Goal: Transaction & Acquisition: Purchase product/service

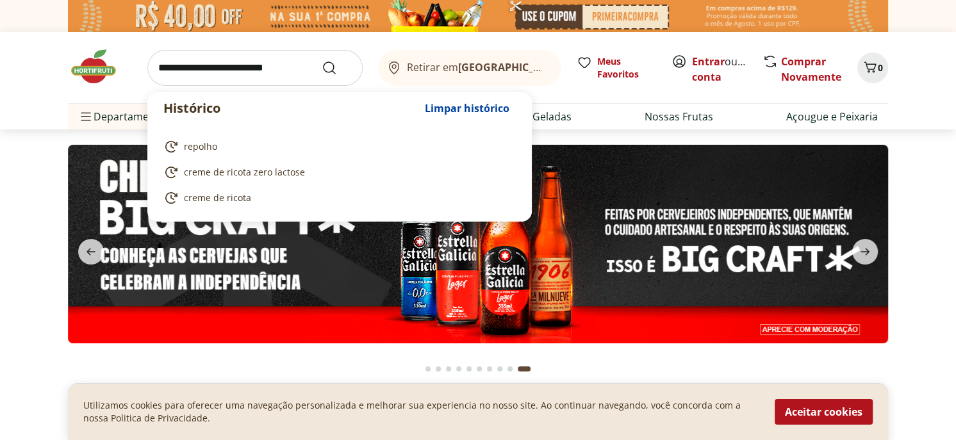
click at [284, 78] on input "search" at bounding box center [254, 68] width 215 height 36
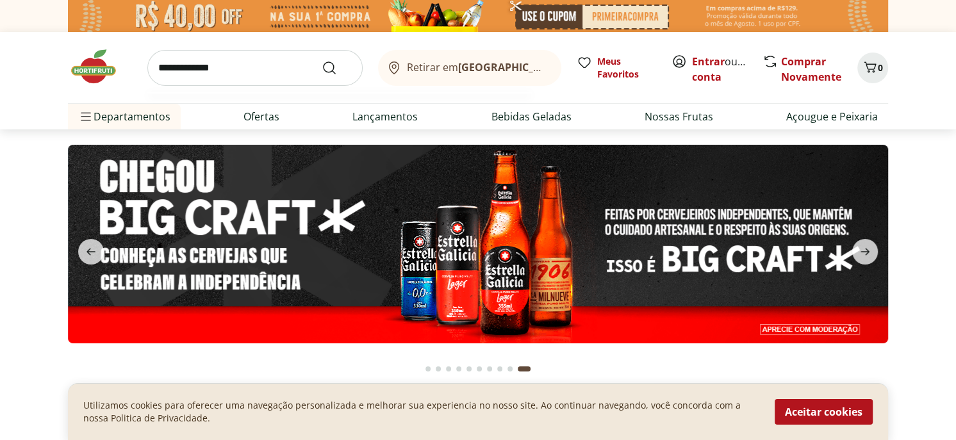
type input "**********"
click at [322, 60] on button "Submit Search" at bounding box center [337, 67] width 31 height 15
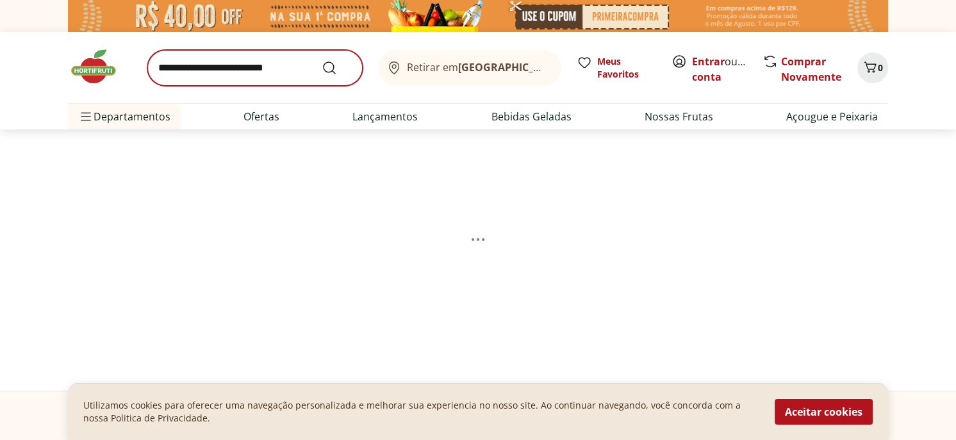
select select "**********"
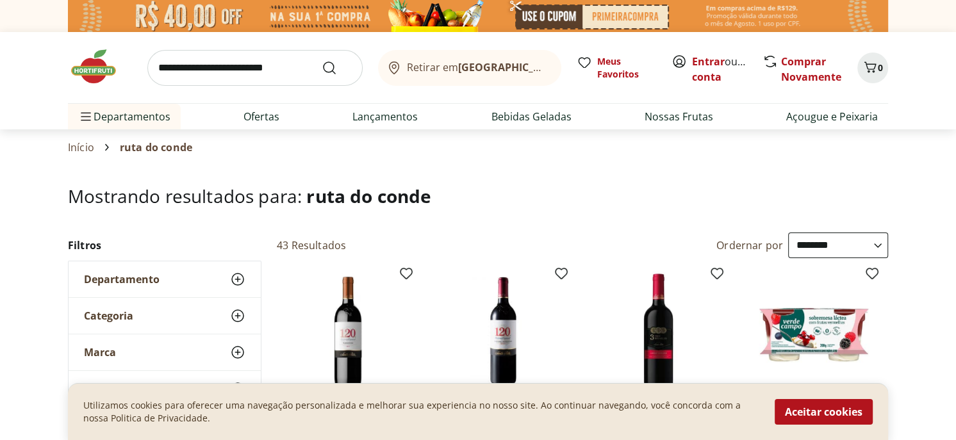
click at [192, 71] on input "search" at bounding box center [254, 68] width 215 height 36
type input "**********"
click at [322, 60] on button "Submit Search" at bounding box center [337, 67] width 31 height 15
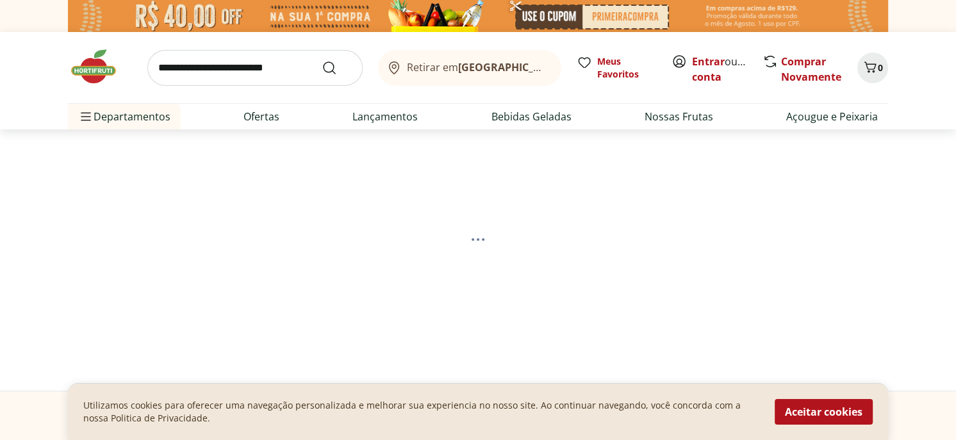
select select "**********"
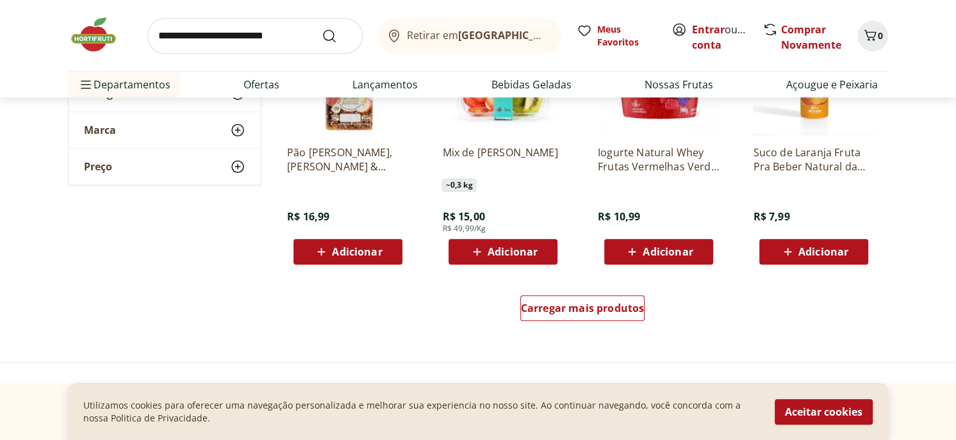
scroll to position [897, 0]
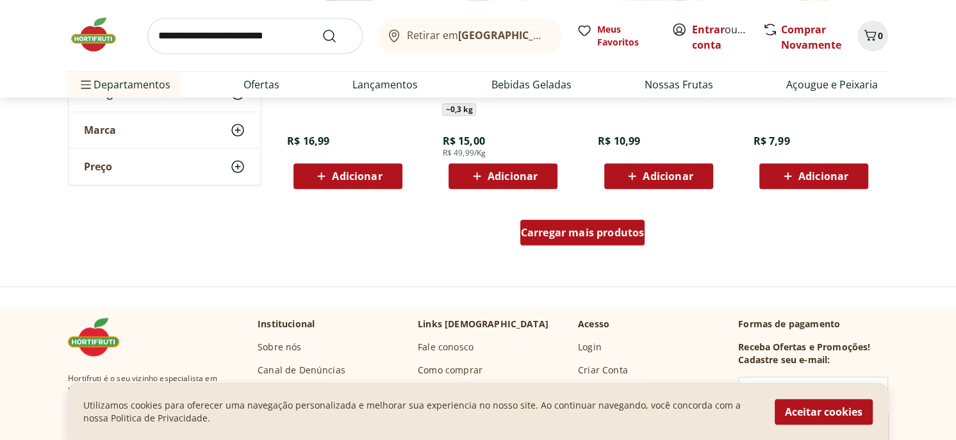
click at [552, 232] on span "Carregar mais produtos" at bounding box center [583, 232] width 124 height 10
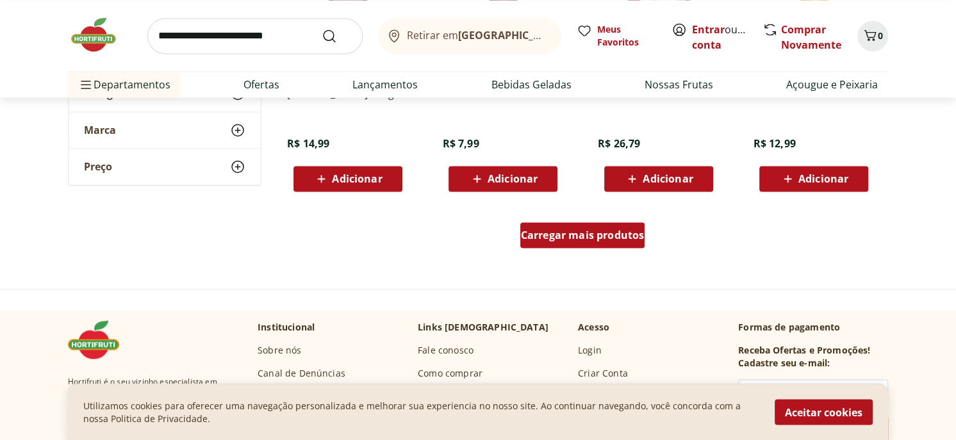
scroll to position [1922, 0]
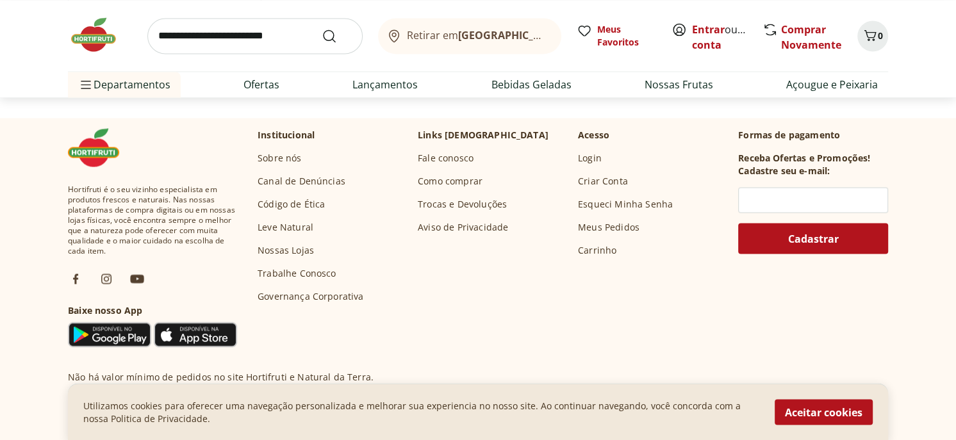
click at [178, 38] on input "search" at bounding box center [254, 36] width 215 height 36
type input "*****"
click button "Submit Search" at bounding box center [337, 35] width 31 height 15
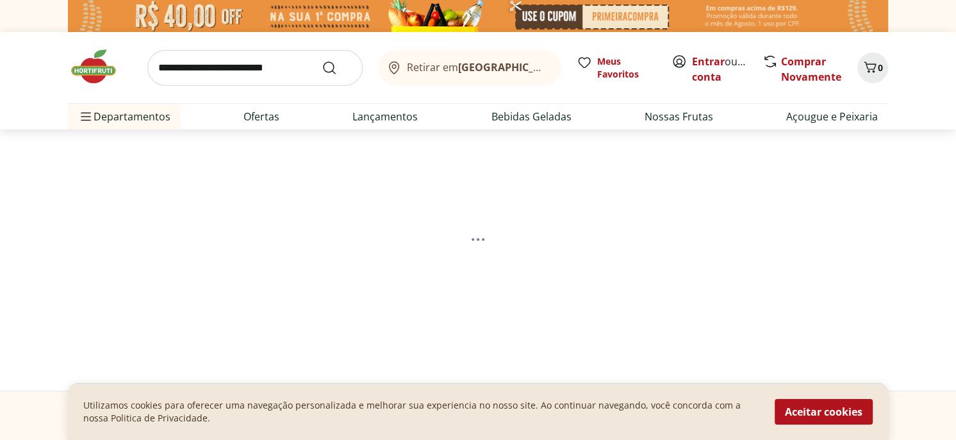
select select "**********"
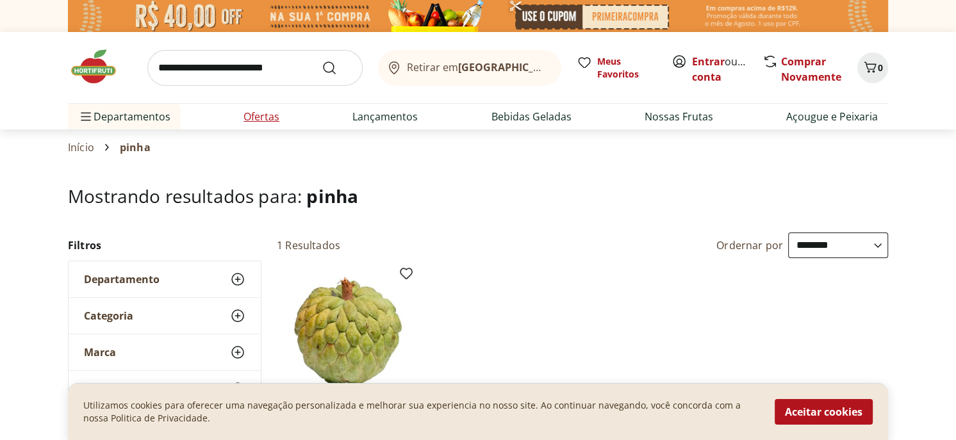
click at [260, 113] on link "Ofertas" at bounding box center [261, 116] width 36 height 15
select select "**********"
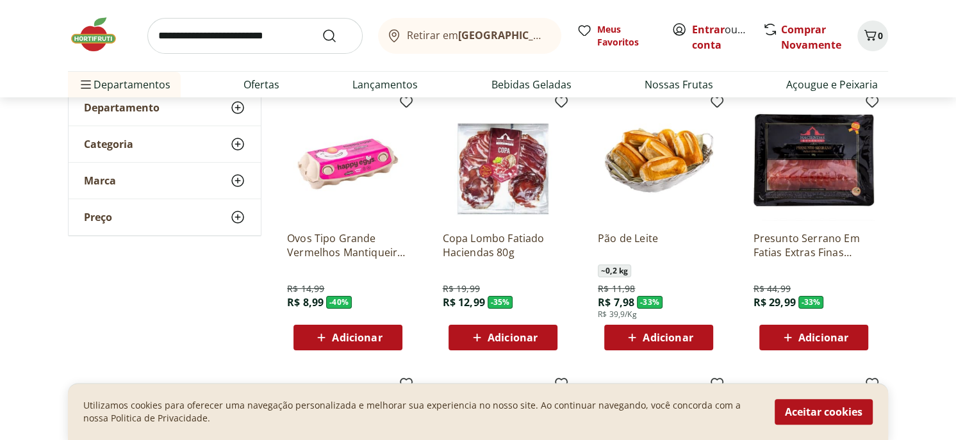
scroll to position [128, 0]
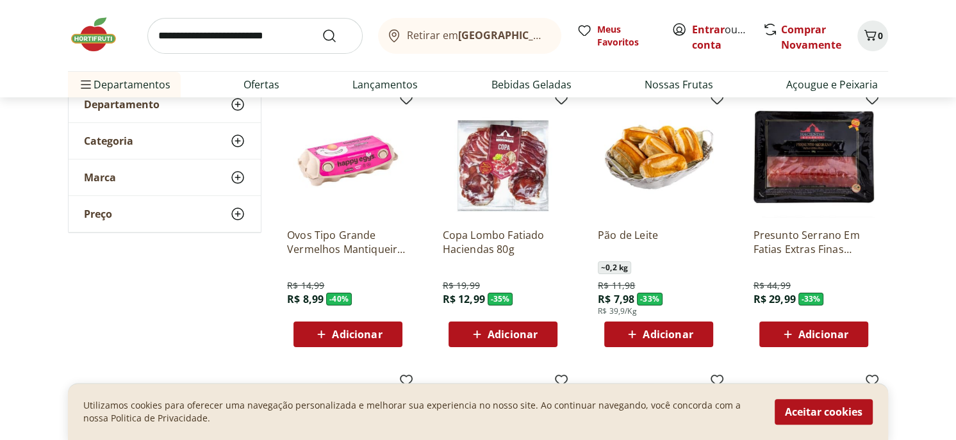
click at [516, 334] on span "Adicionar" at bounding box center [512, 334] width 50 height 10
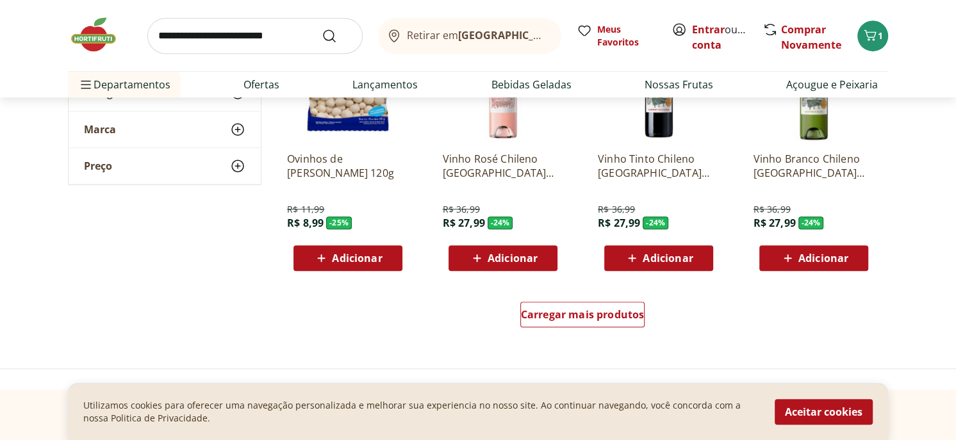
scroll to position [769, 0]
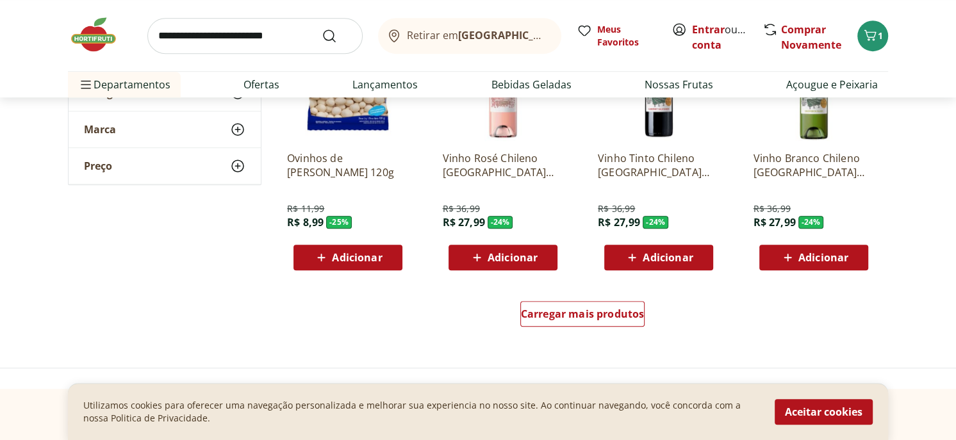
click at [818, 252] on span "Adicionar" at bounding box center [823, 257] width 50 height 10
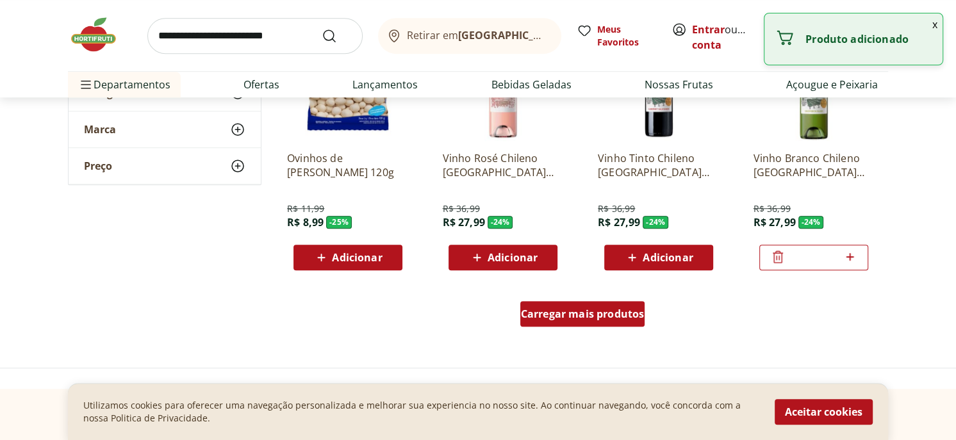
click at [556, 319] on span "Carregar mais produtos" at bounding box center [583, 314] width 124 height 10
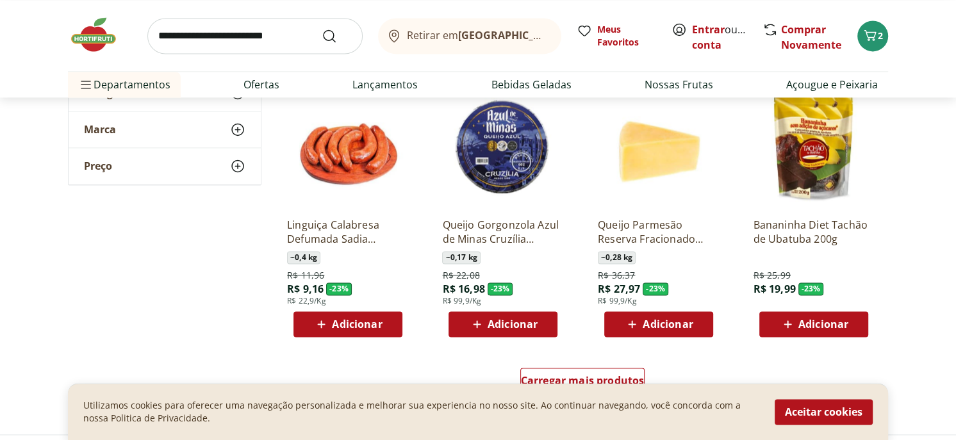
scroll to position [1665, 0]
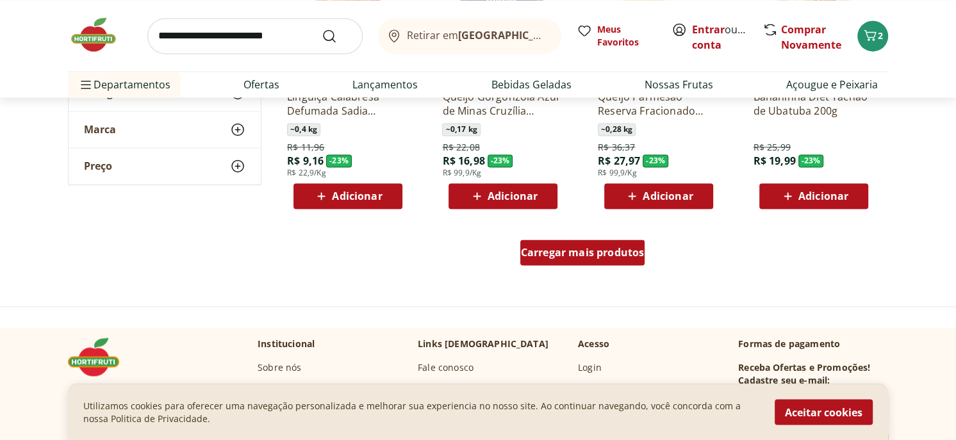
click at [582, 255] on span "Carregar mais produtos" at bounding box center [583, 252] width 124 height 10
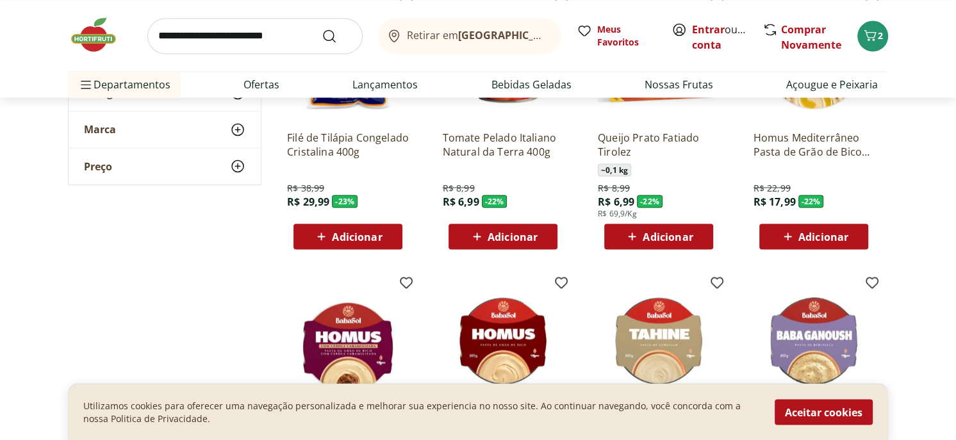
scroll to position [1922, 0]
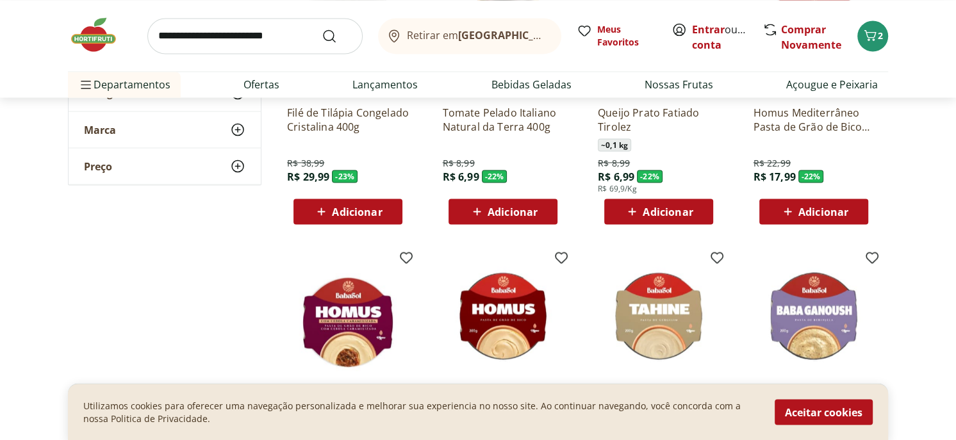
click at [667, 215] on span "Adicionar" at bounding box center [667, 211] width 50 height 10
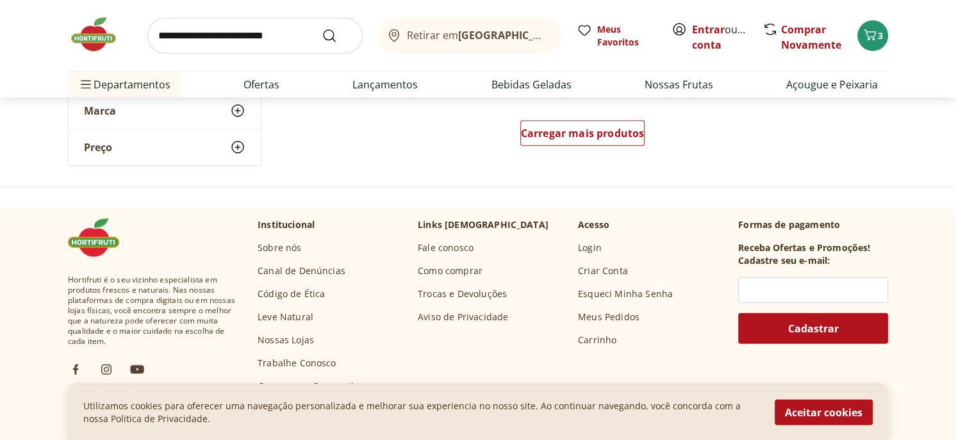
scroll to position [2626, 0]
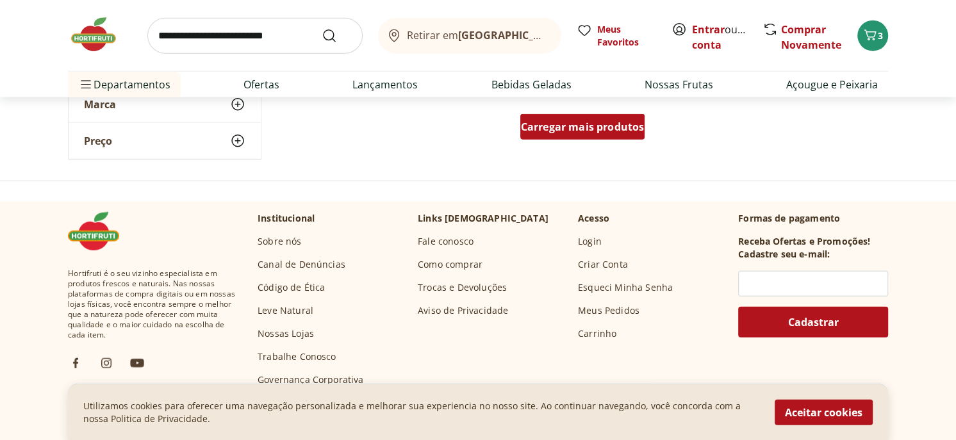
click at [612, 124] on span "Carregar mais produtos" at bounding box center [583, 127] width 124 height 10
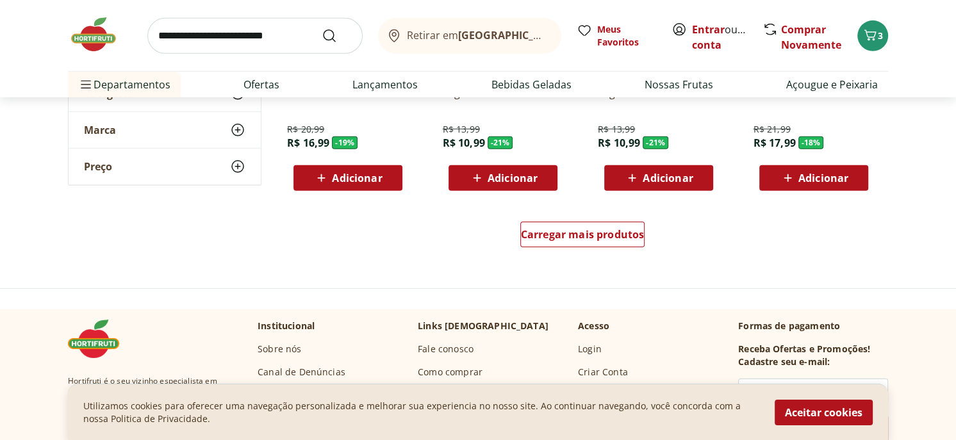
scroll to position [3395, 0]
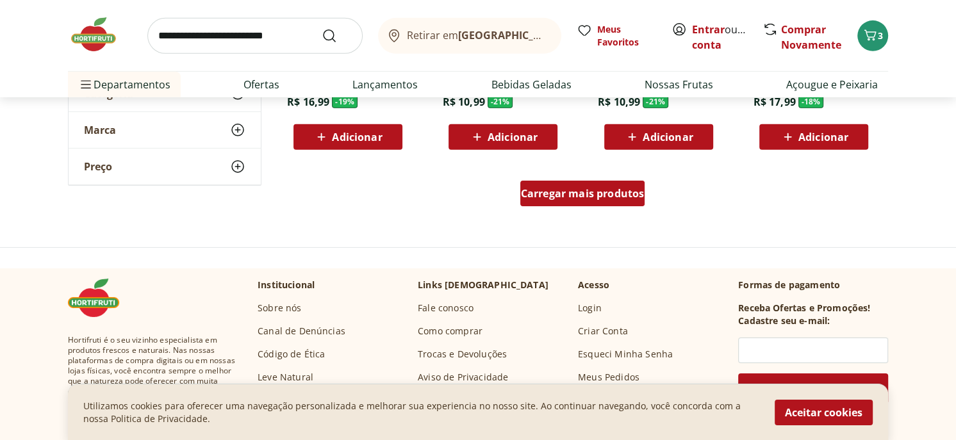
click at [575, 190] on span "Carregar mais produtos" at bounding box center [583, 193] width 124 height 10
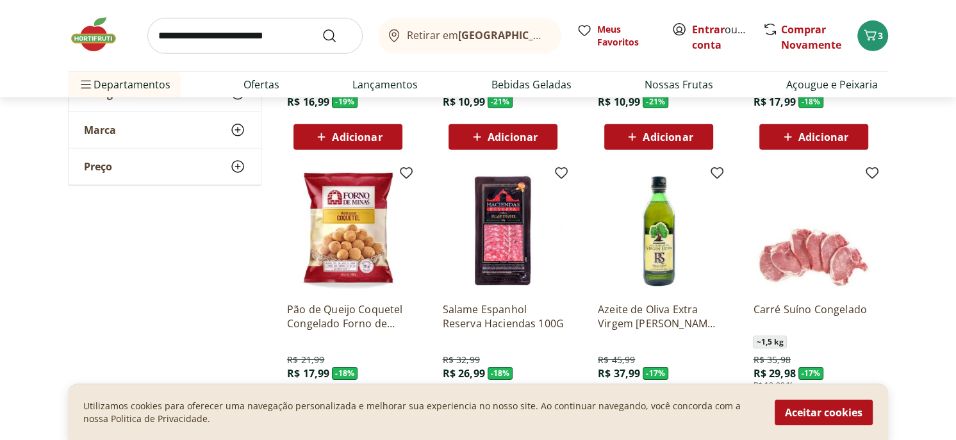
scroll to position [3459, 0]
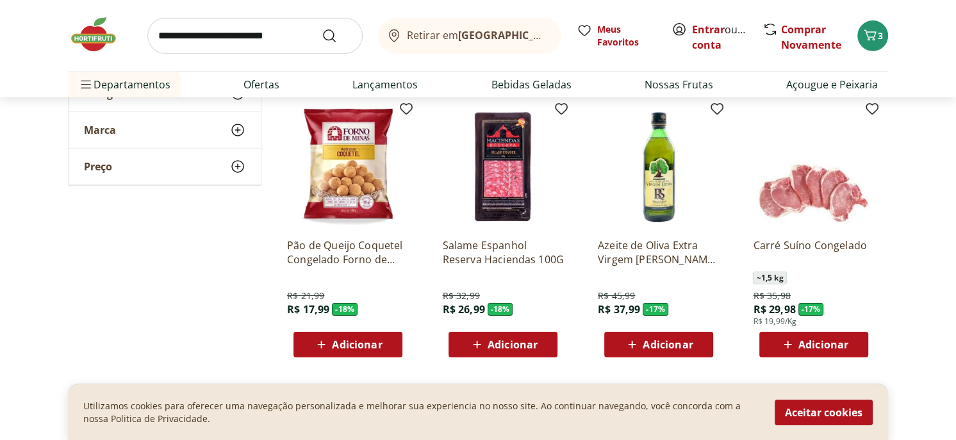
click at [655, 344] on span "Adicionar" at bounding box center [667, 344] width 50 height 10
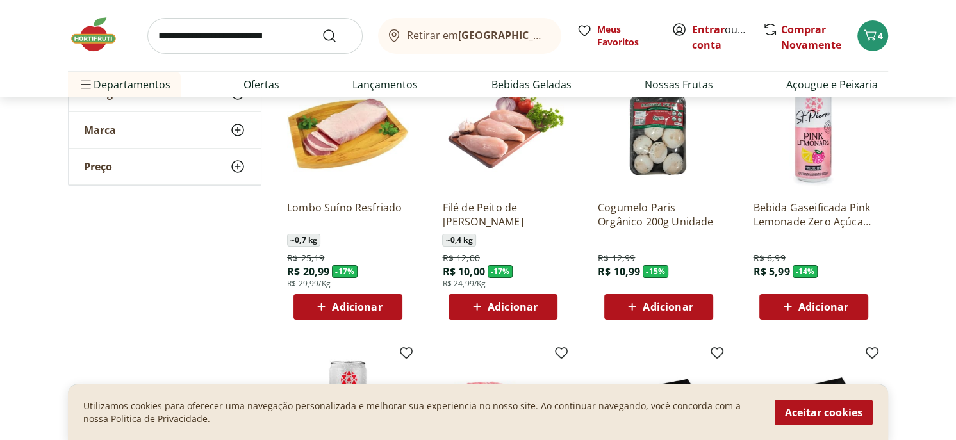
scroll to position [3779, 0]
click at [514, 304] on span "Adicionar" at bounding box center [512, 306] width 50 height 10
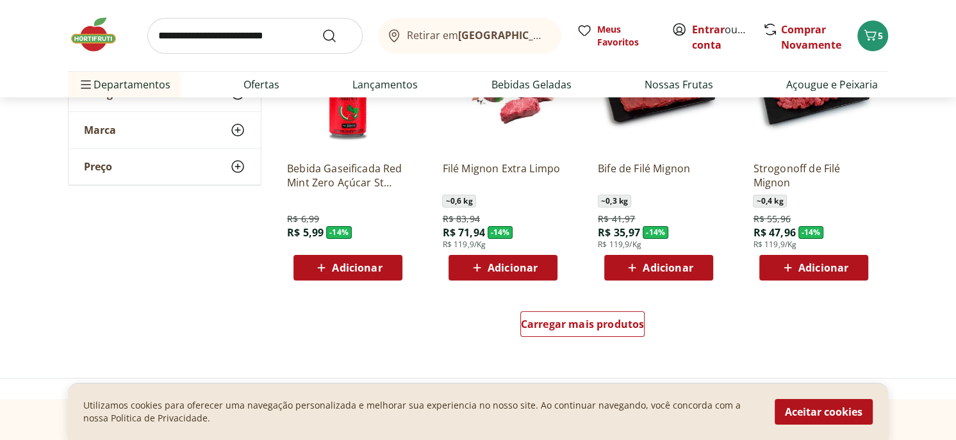
scroll to position [4164, 0]
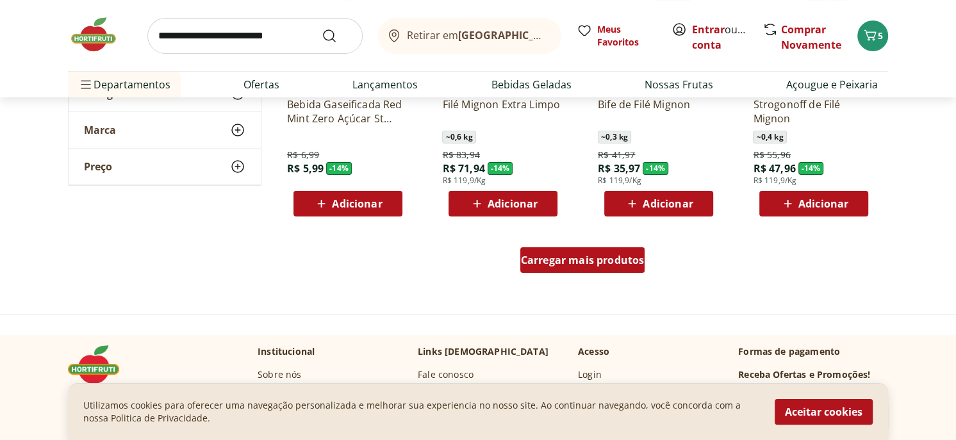
click at [593, 258] on span "Carregar mais produtos" at bounding box center [583, 260] width 124 height 10
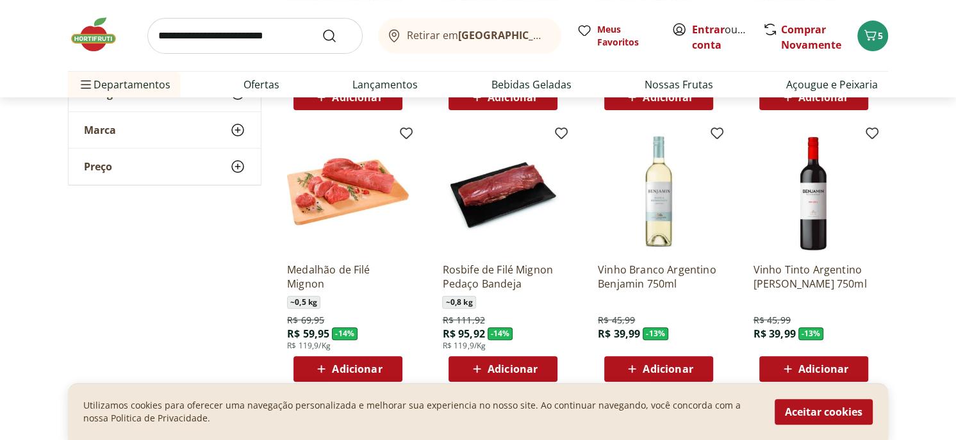
scroll to position [4292, 0]
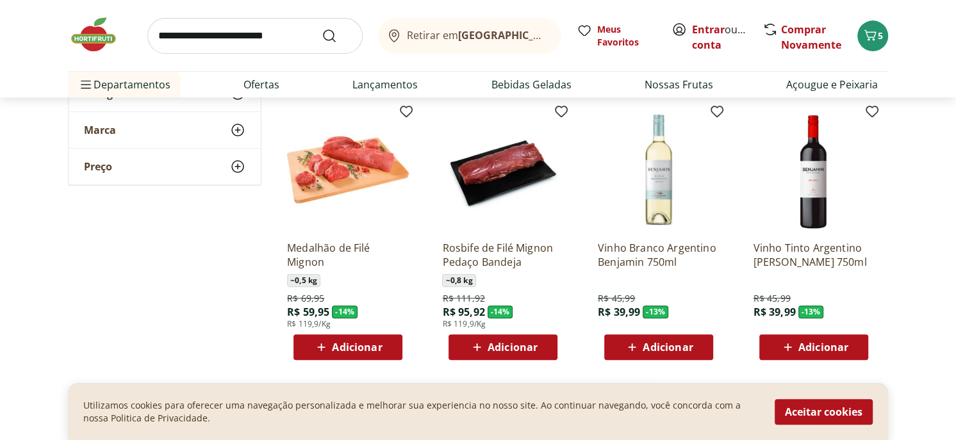
click at [648, 342] on span "Adicionar" at bounding box center [667, 347] width 50 height 10
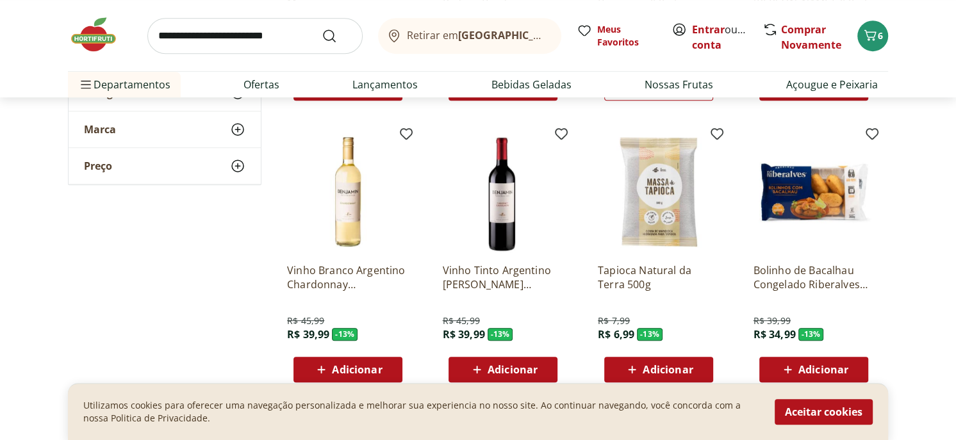
scroll to position [4612, 0]
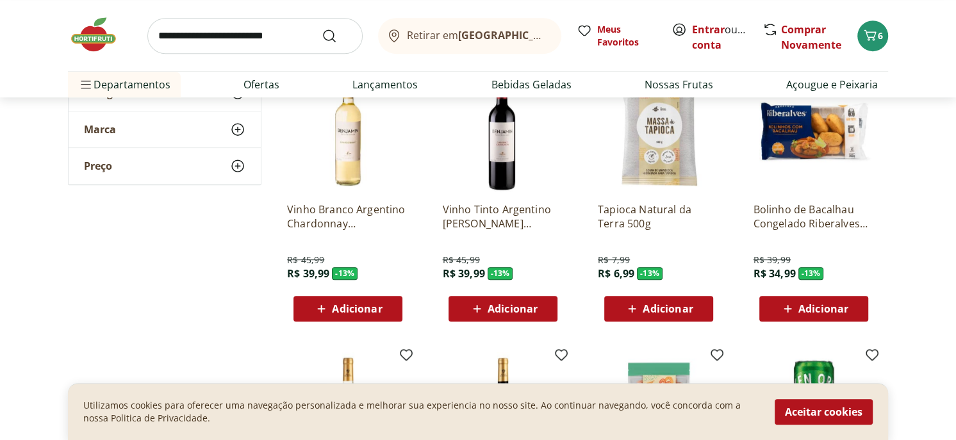
click at [327, 307] on icon at bounding box center [321, 308] width 16 height 15
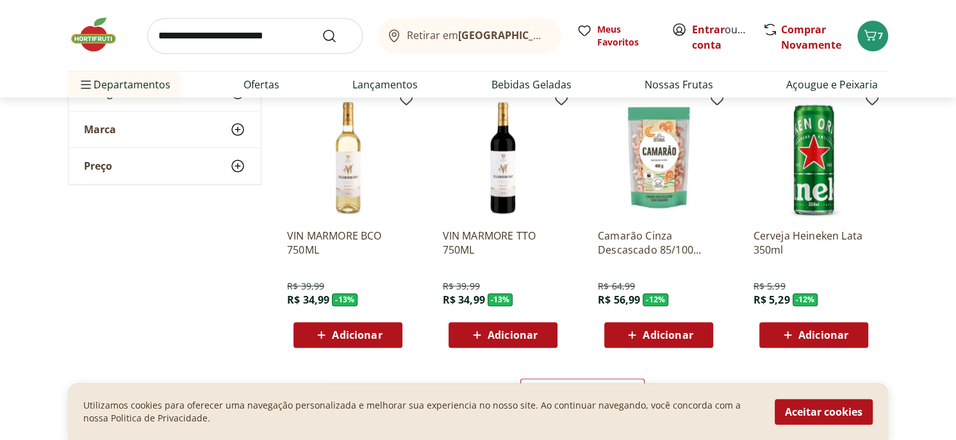
scroll to position [4868, 0]
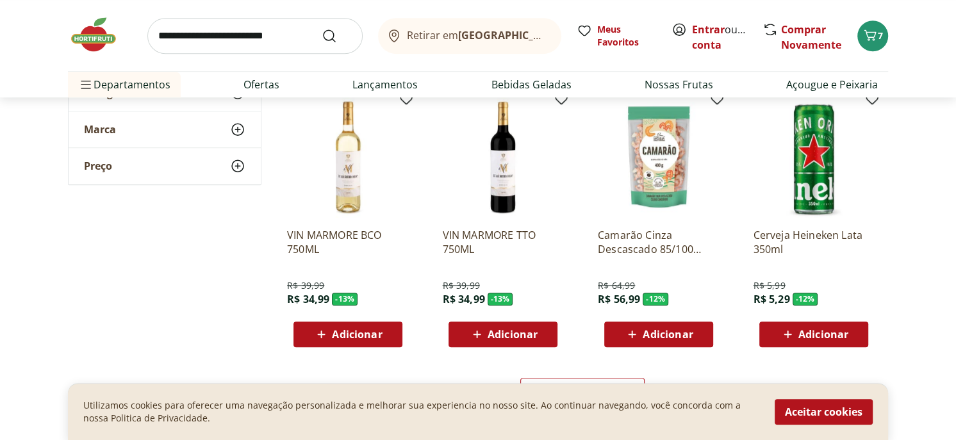
click at [351, 330] on span "Adicionar" at bounding box center [357, 334] width 50 height 10
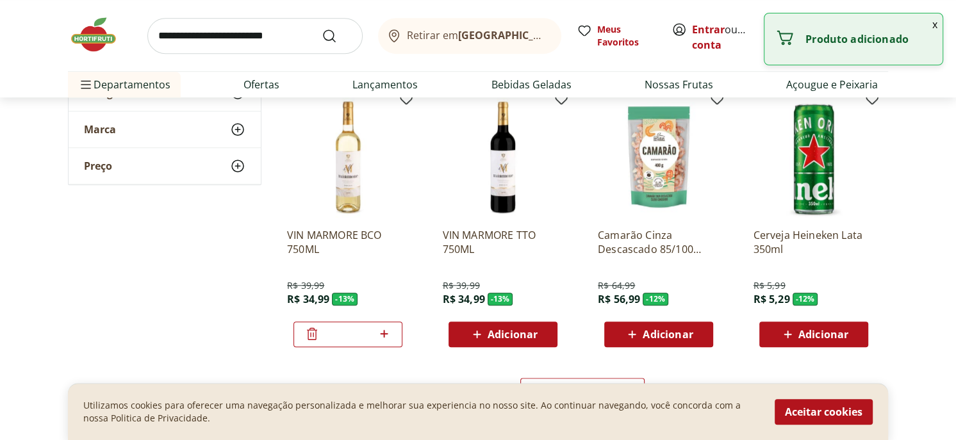
click at [386, 333] on icon at bounding box center [384, 334] width 8 height 8
type input "*"
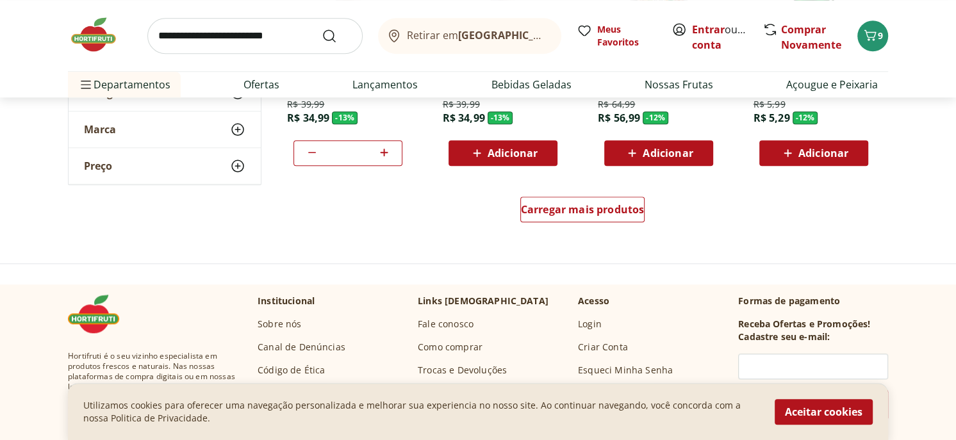
scroll to position [5060, 0]
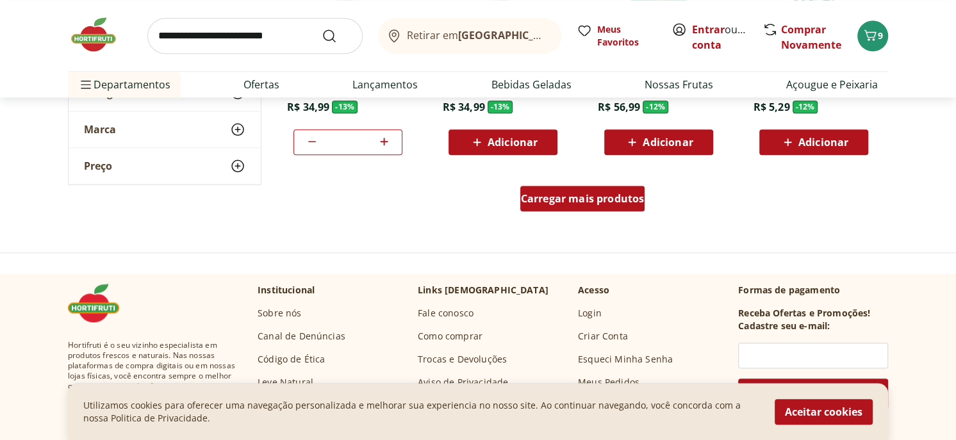
click at [594, 197] on span "Carregar mais produtos" at bounding box center [583, 198] width 124 height 10
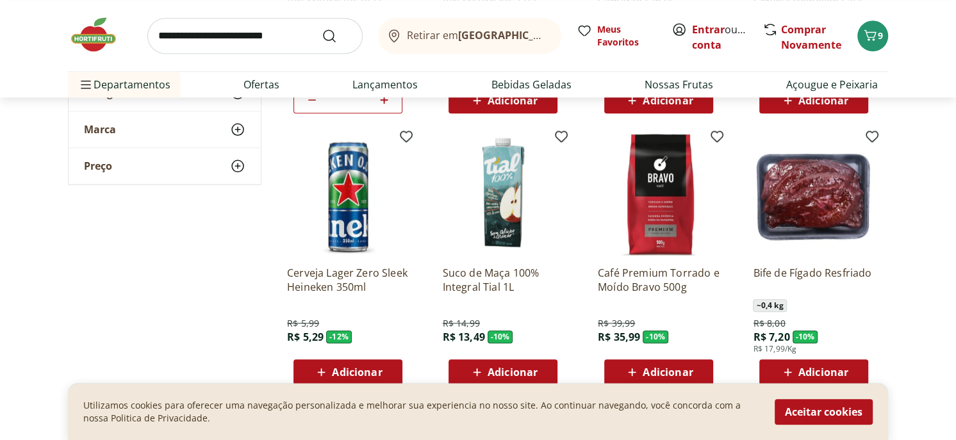
scroll to position [5124, 0]
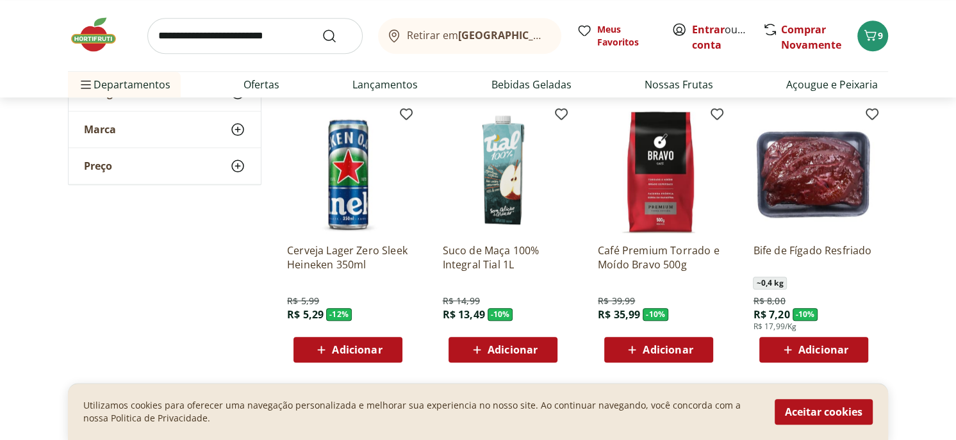
click at [826, 351] on span "Adicionar" at bounding box center [823, 350] width 50 height 10
click at [675, 348] on span "Adicionar" at bounding box center [667, 350] width 50 height 10
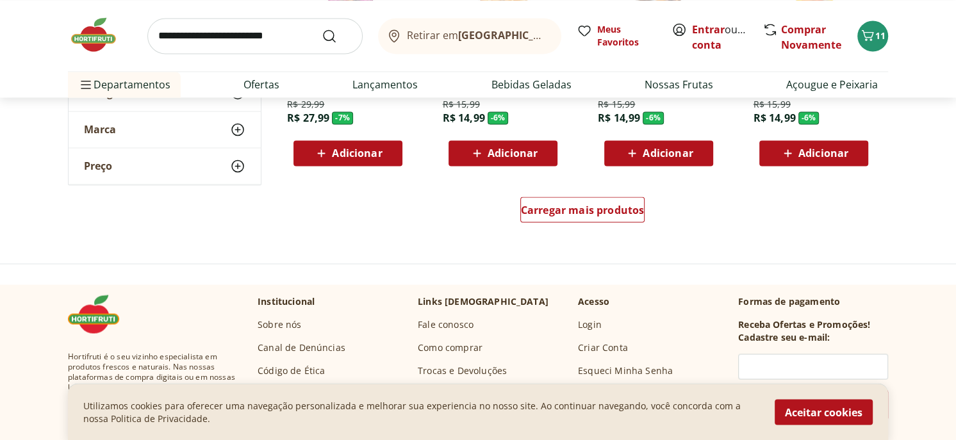
scroll to position [5893, 0]
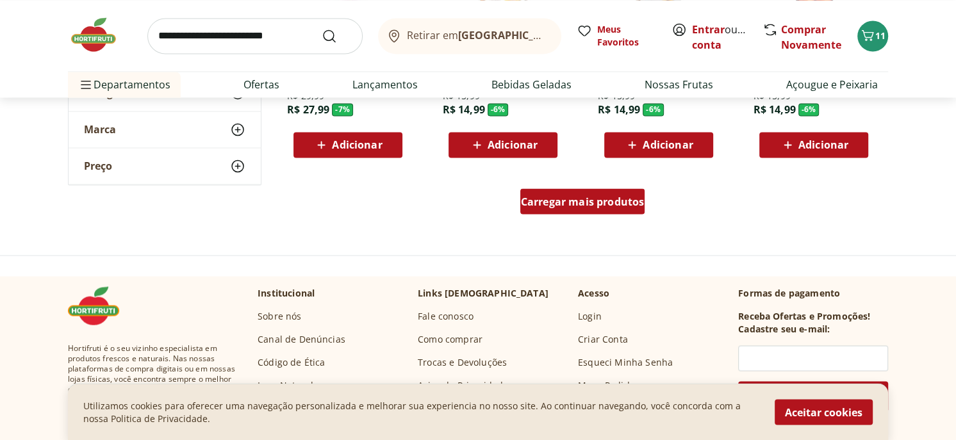
click at [545, 199] on span "Carregar mais produtos" at bounding box center [583, 201] width 124 height 10
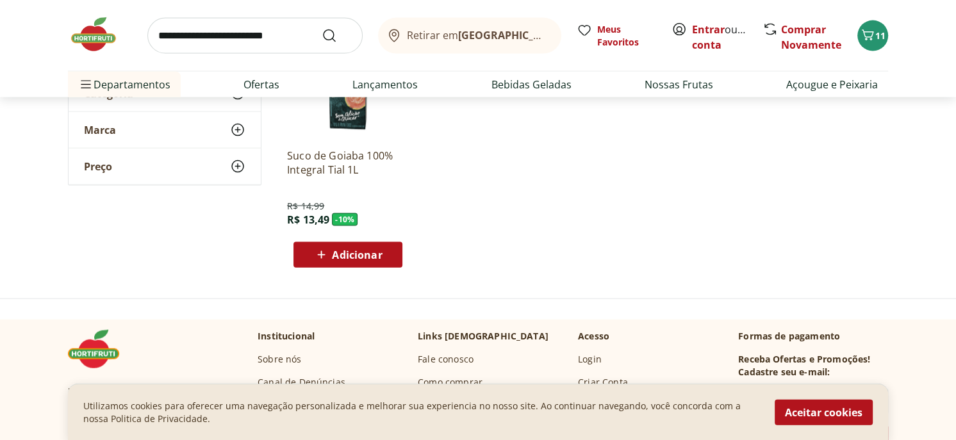
scroll to position [6406, 0]
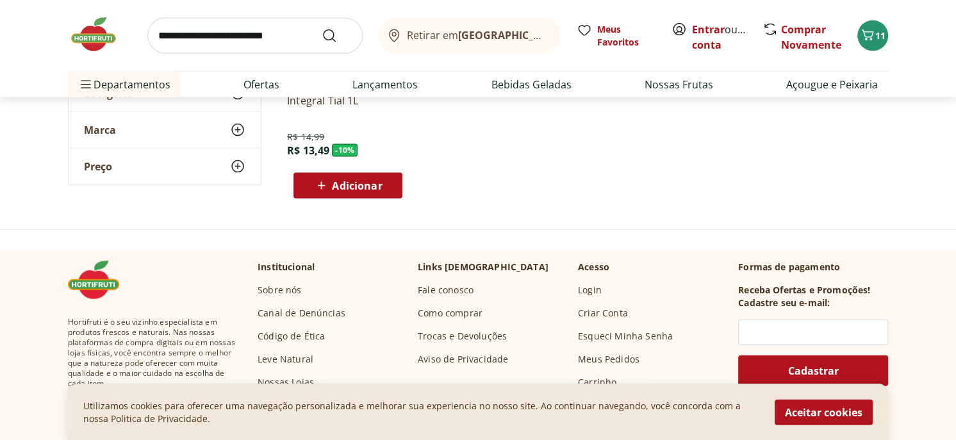
click at [288, 37] on input "search" at bounding box center [254, 36] width 215 height 36
type input "**********"
click at [322, 28] on button "Submit Search" at bounding box center [337, 35] width 31 height 15
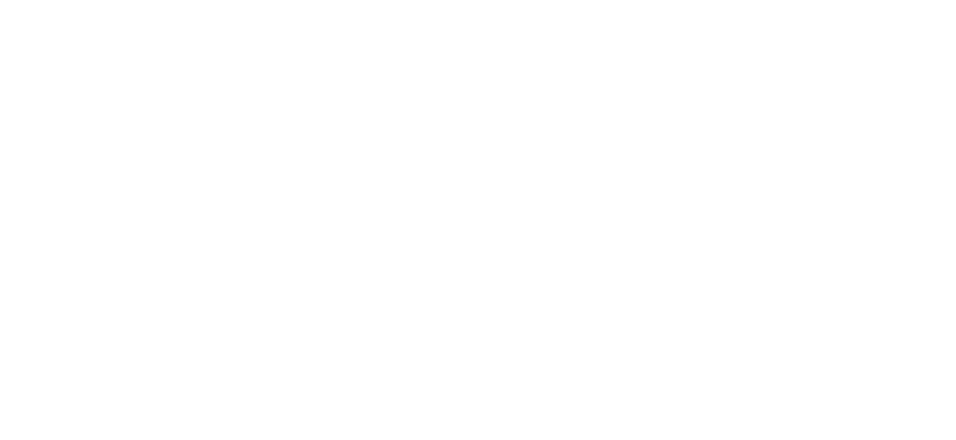
select select "**********"
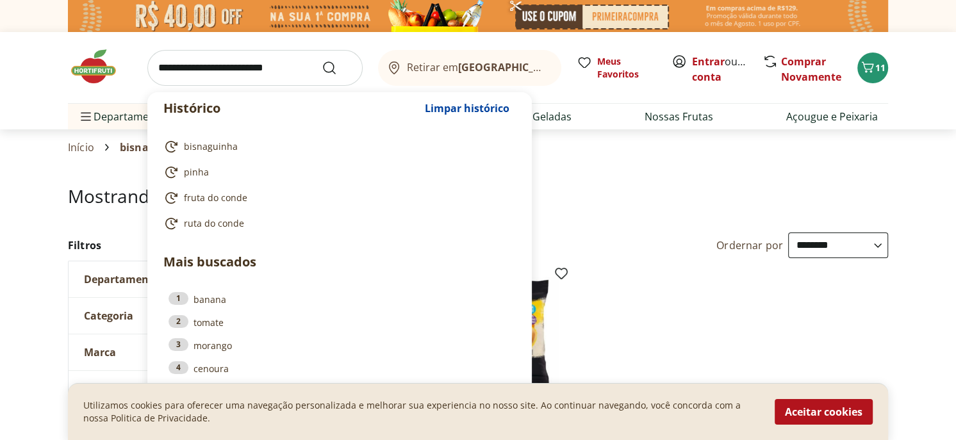
click at [217, 60] on input "search" at bounding box center [254, 68] width 215 height 36
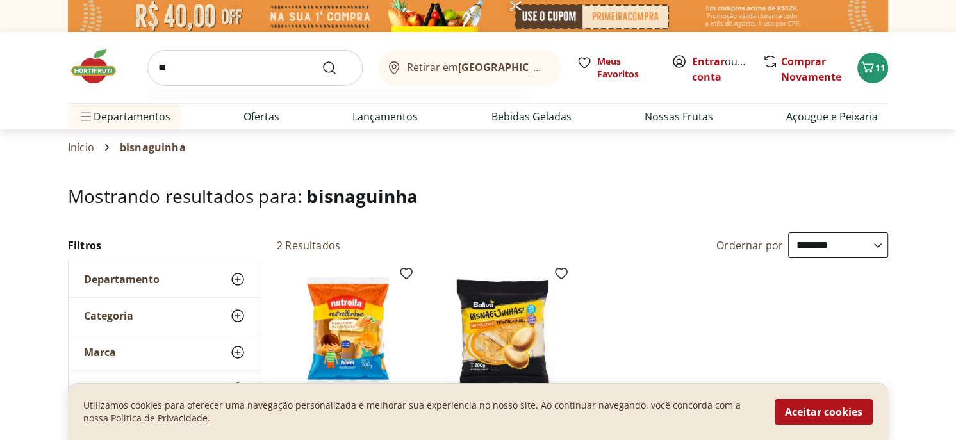
type input "***"
click button "Submit Search" at bounding box center [337, 67] width 31 height 15
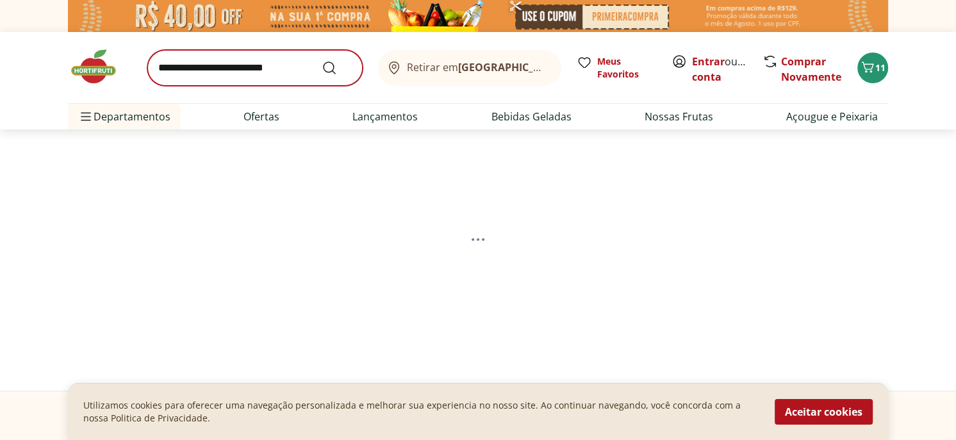
select select "**********"
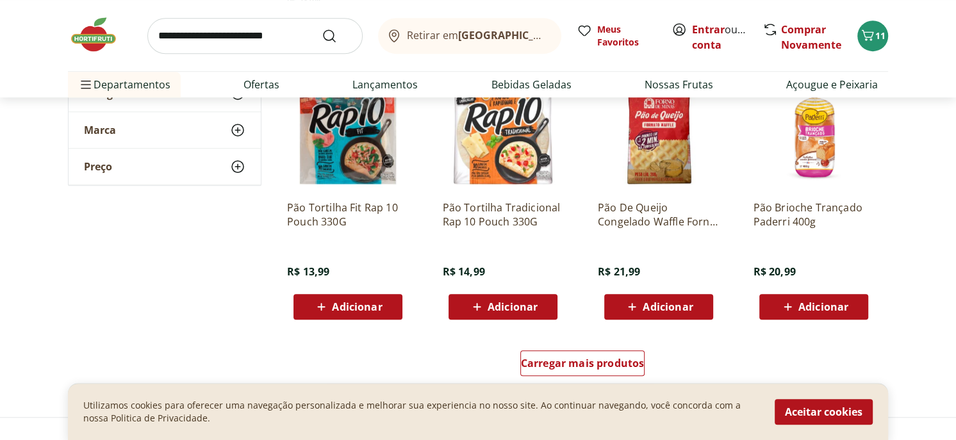
scroll to position [769, 0]
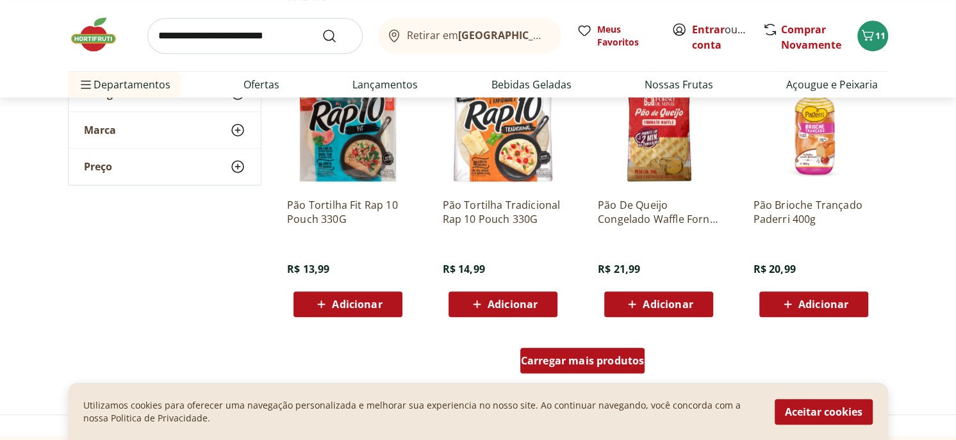
click at [566, 357] on span "Carregar mais produtos" at bounding box center [583, 361] width 124 height 10
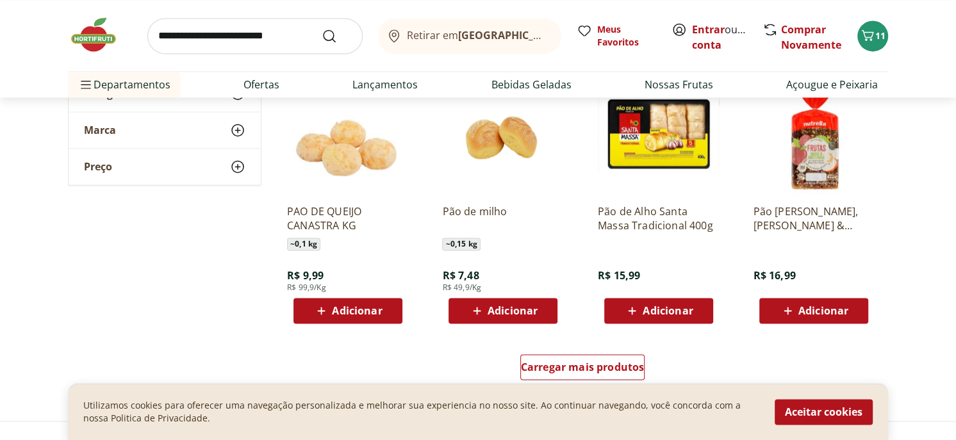
scroll to position [1730, 0]
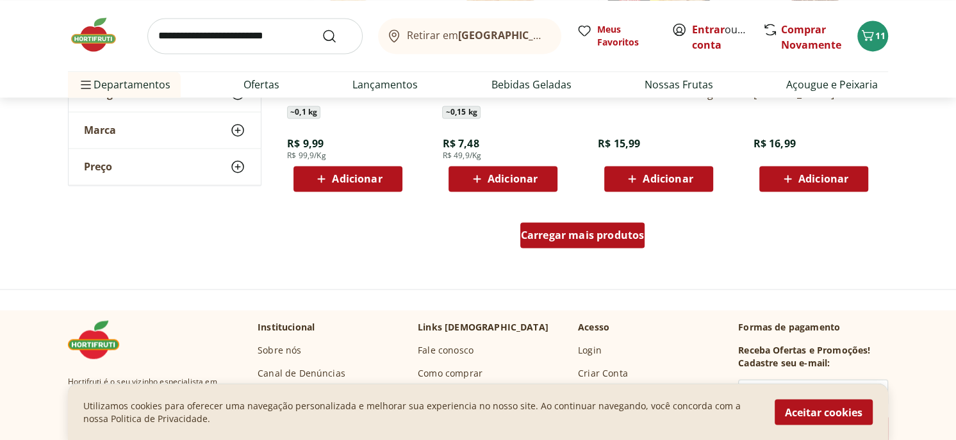
click at [594, 234] on span "Carregar mais produtos" at bounding box center [583, 235] width 124 height 10
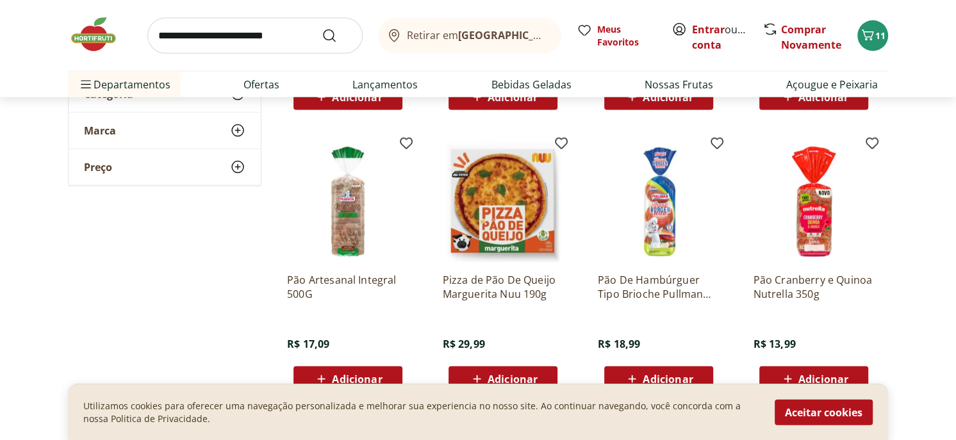
scroll to position [2434, 0]
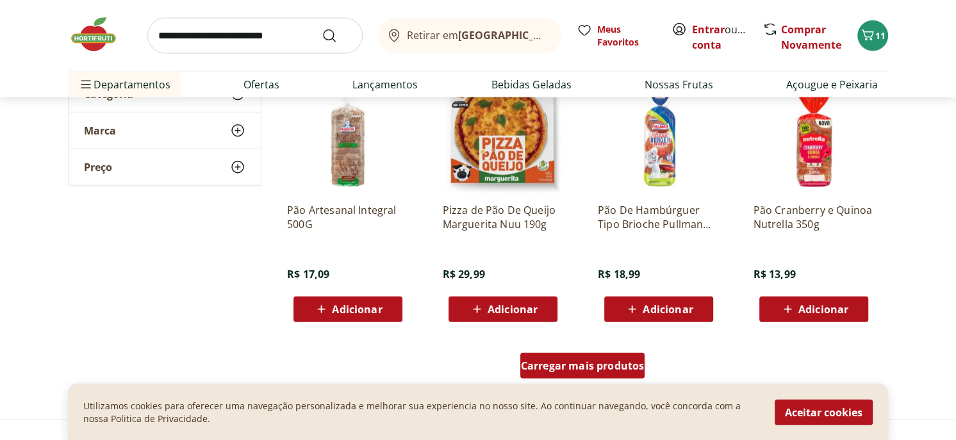
click at [611, 361] on span "Carregar mais produtos" at bounding box center [583, 366] width 124 height 10
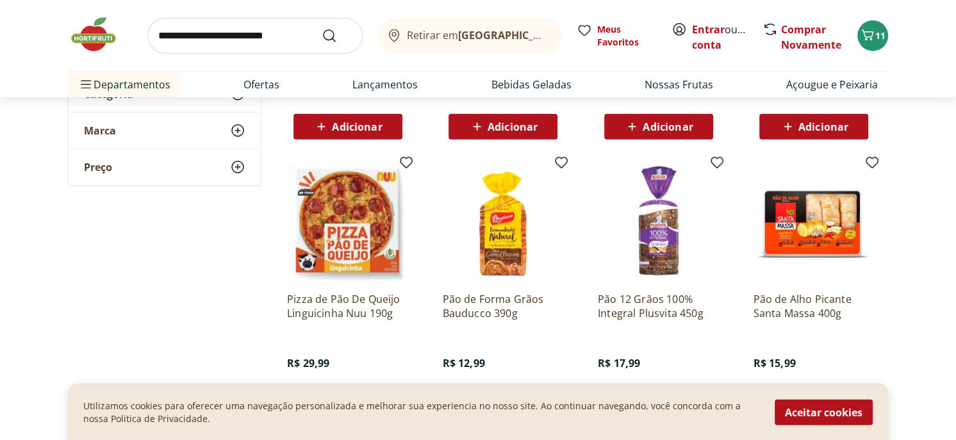
scroll to position [2626, 0]
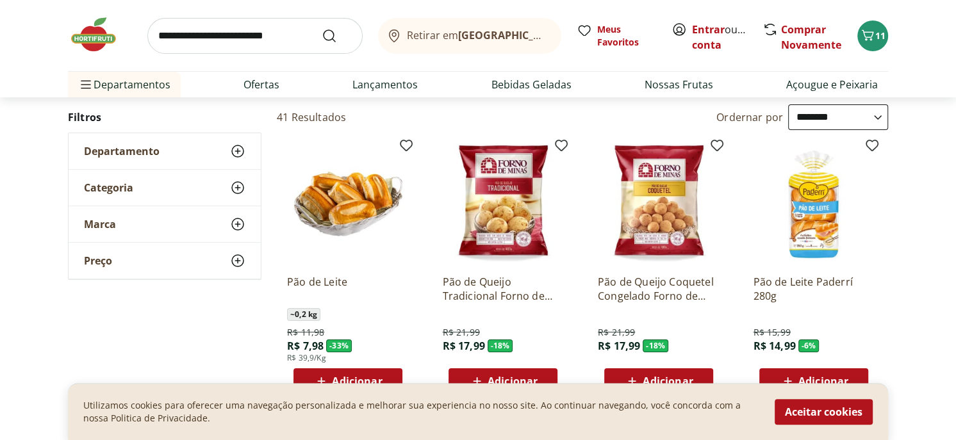
scroll to position [192, 0]
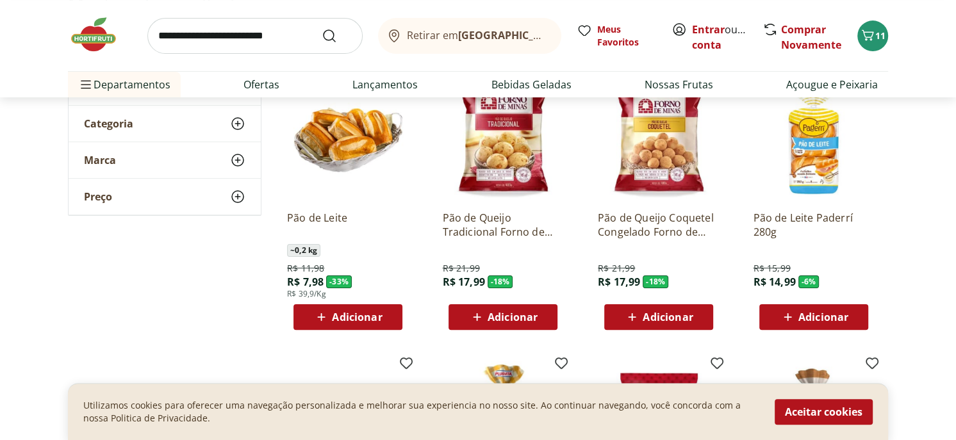
click at [360, 322] on span "Adicionar" at bounding box center [357, 317] width 50 height 10
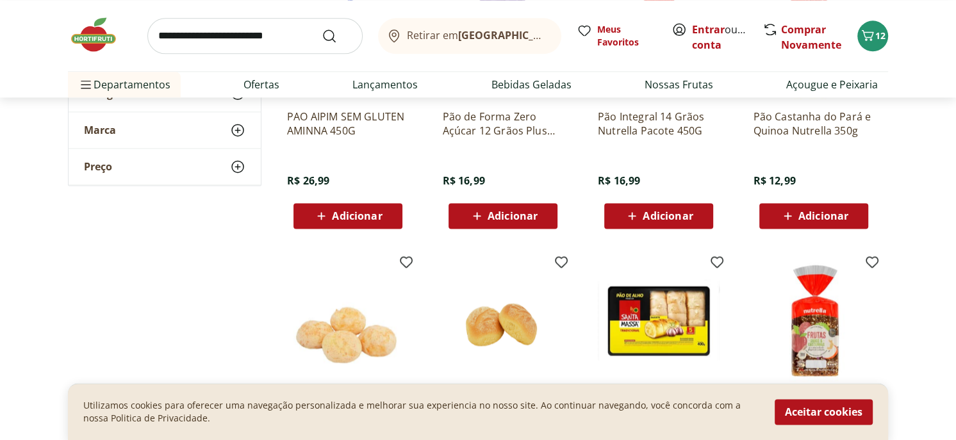
scroll to position [1345, 0]
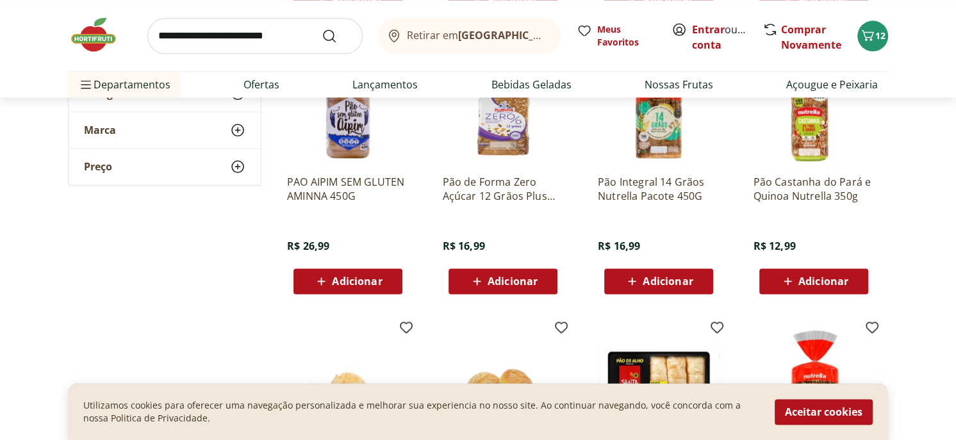
click at [813, 279] on span "Adicionar" at bounding box center [823, 281] width 50 height 10
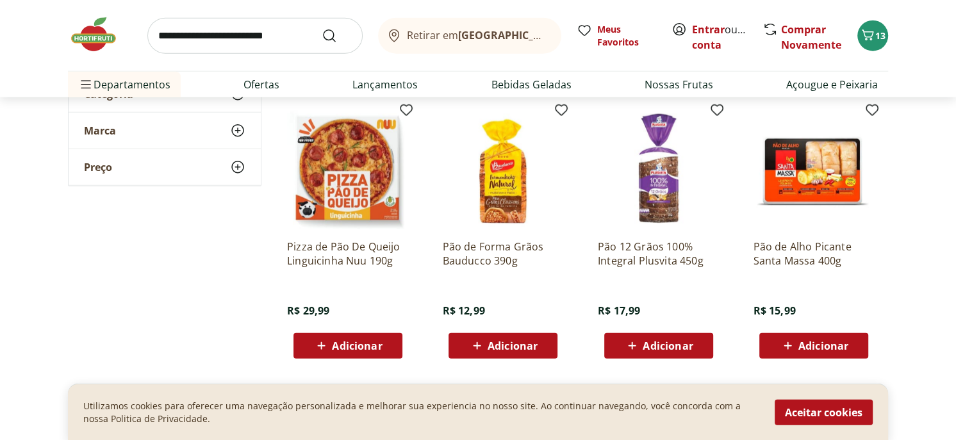
scroll to position [2690, 0]
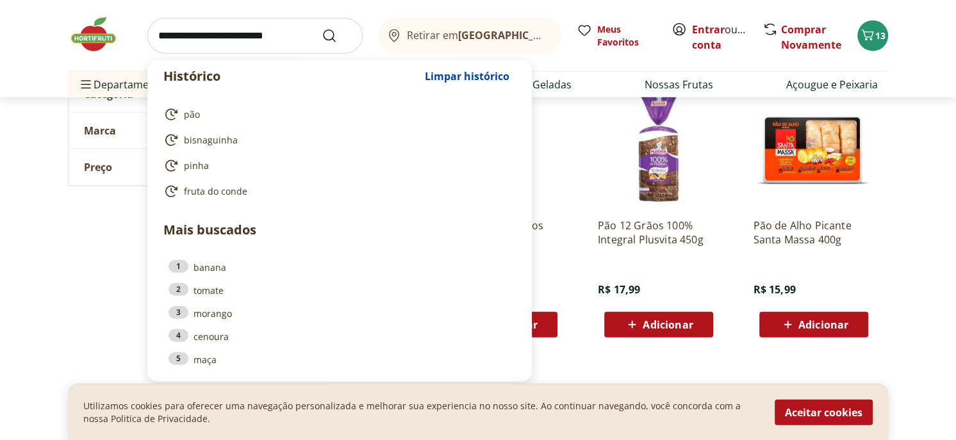
click at [238, 36] on input "search" at bounding box center [254, 36] width 215 height 36
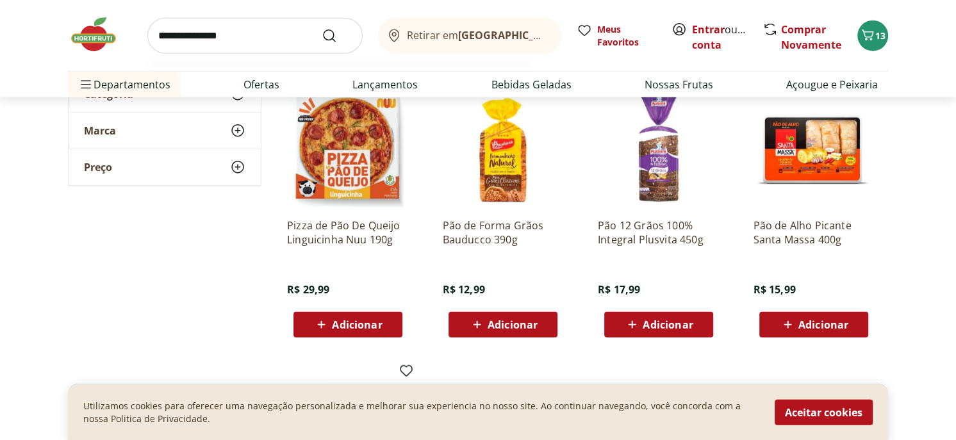
type input "**********"
click at [322, 28] on button "Submit Search" at bounding box center [337, 35] width 31 height 15
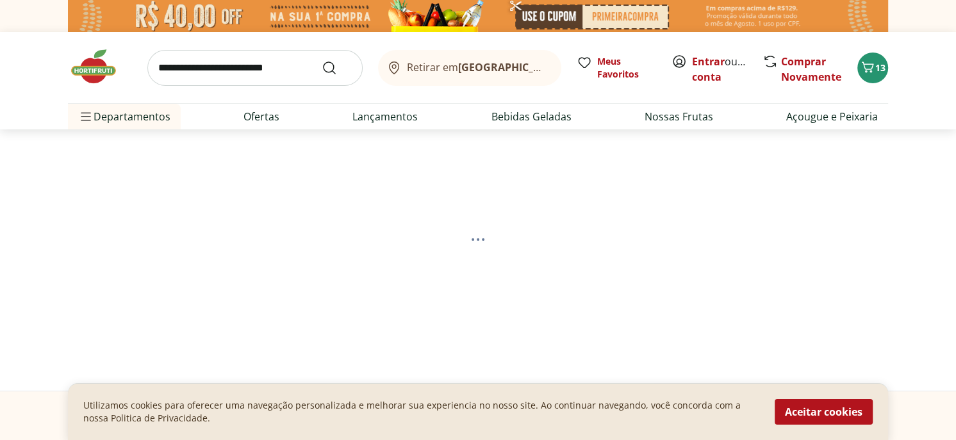
select select "**********"
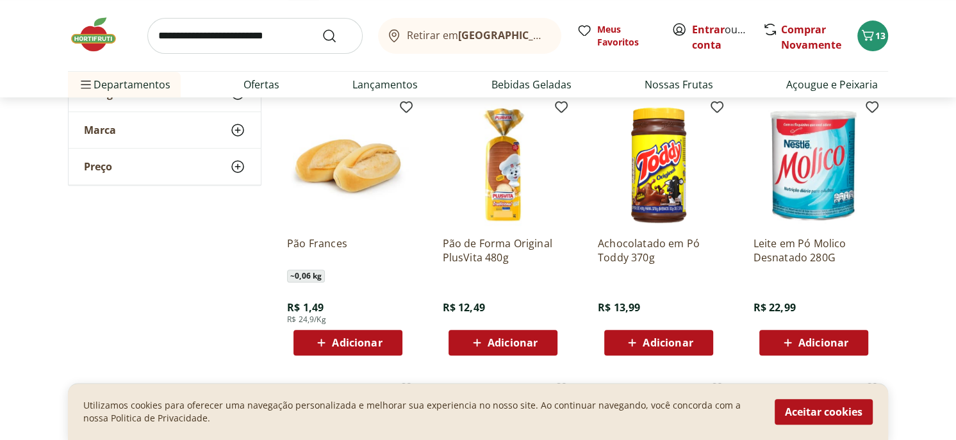
scroll to position [705, 0]
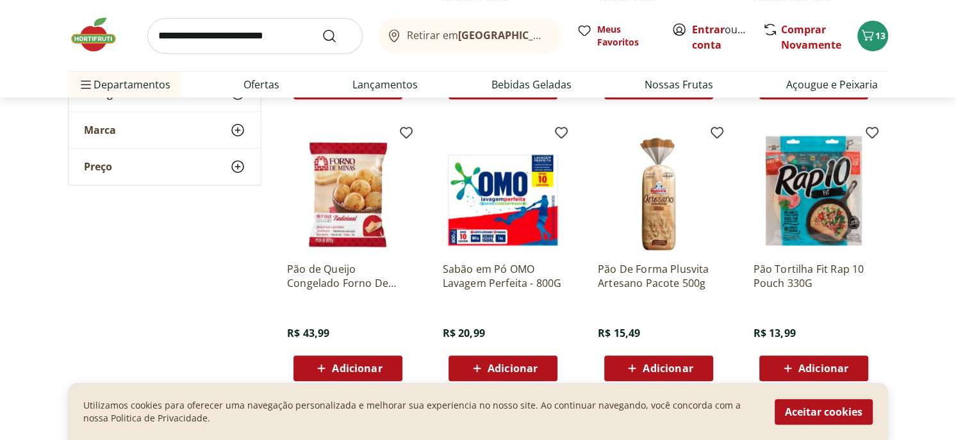
click at [198, 33] on input "search" at bounding box center [254, 36] width 215 height 36
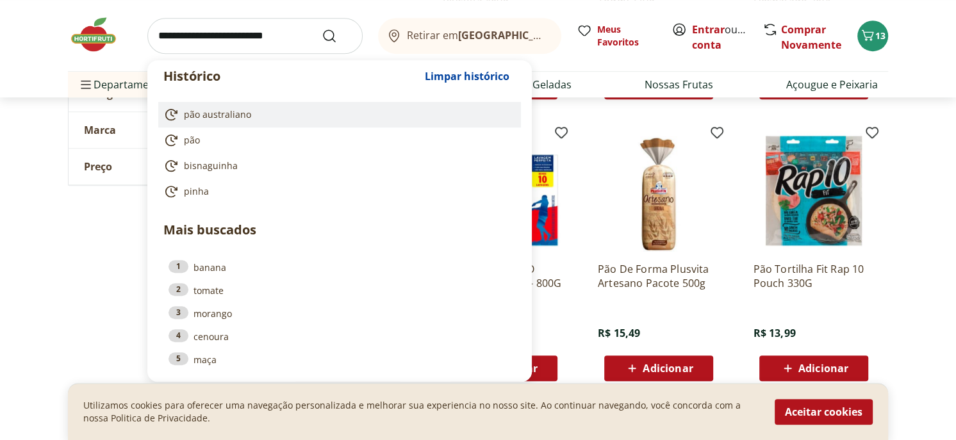
click at [233, 110] on span "pão australiano" at bounding box center [217, 114] width 67 height 13
type input "**********"
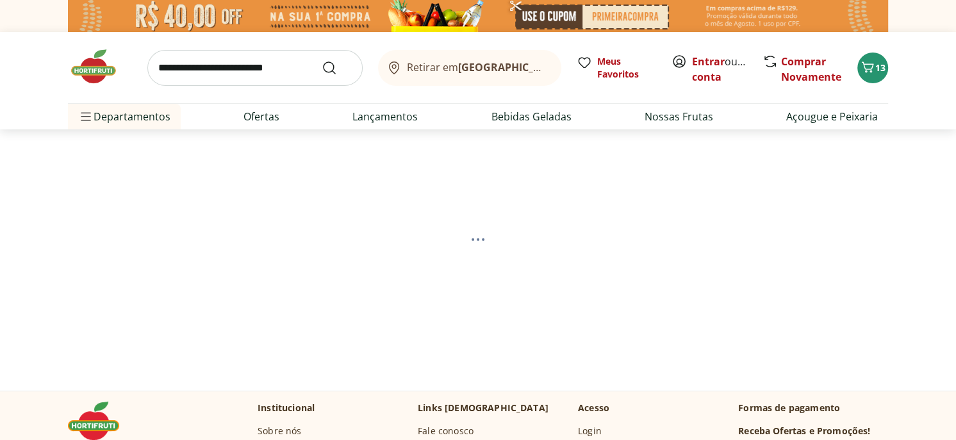
select select "**********"
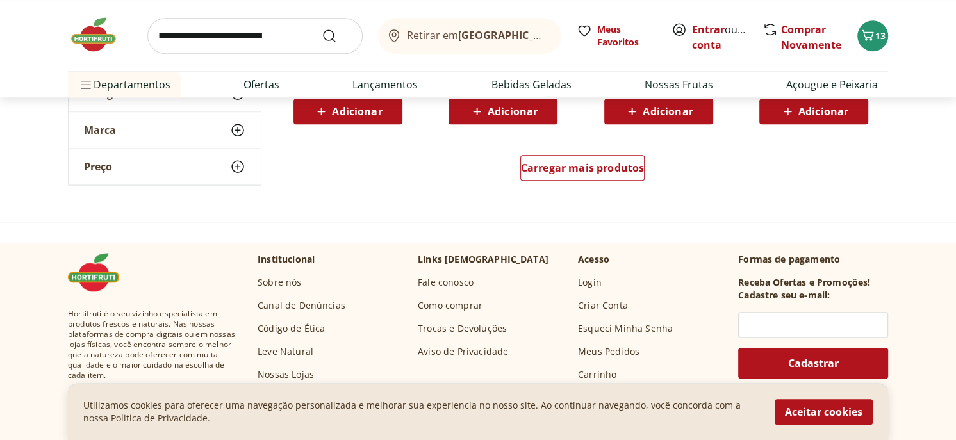
scroll to position [1025, 0]
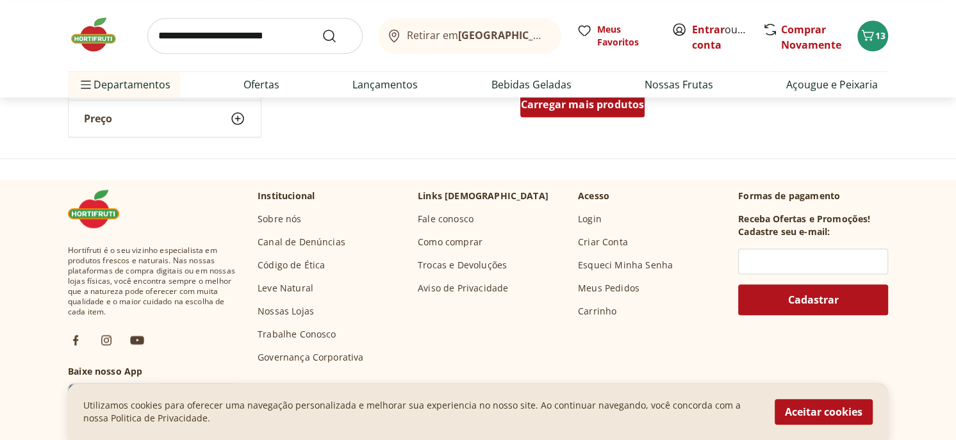
click at [574, 106] on span "Carregar mais produtos" at bounding box center [583, 104] width 124 height 10
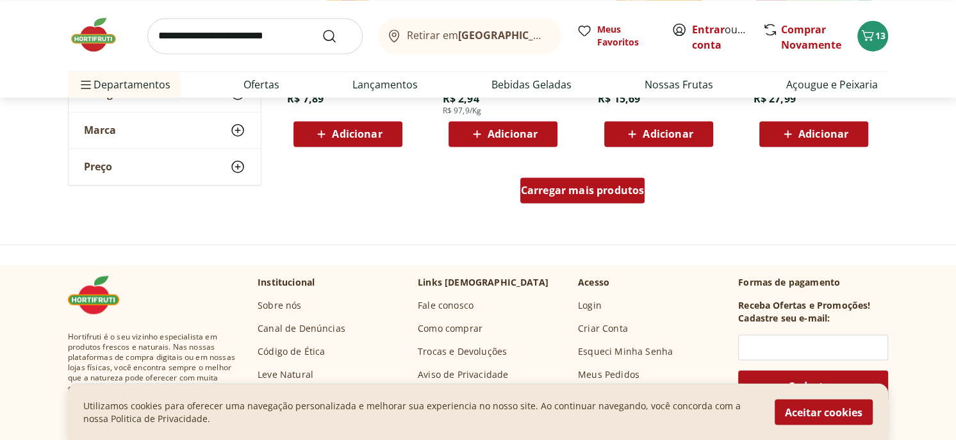
scroll to position [1794, 0]
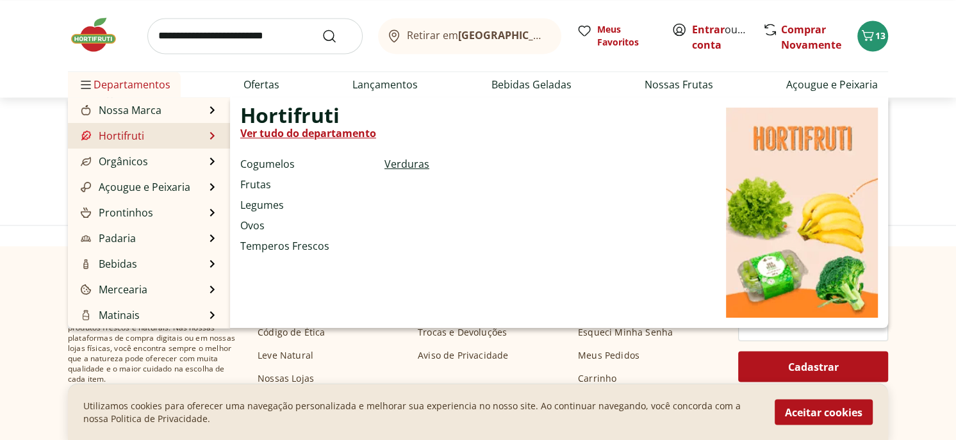
click at [400, 161] on link "Verduras" at bounding box center [406, 163] width 45 height 15
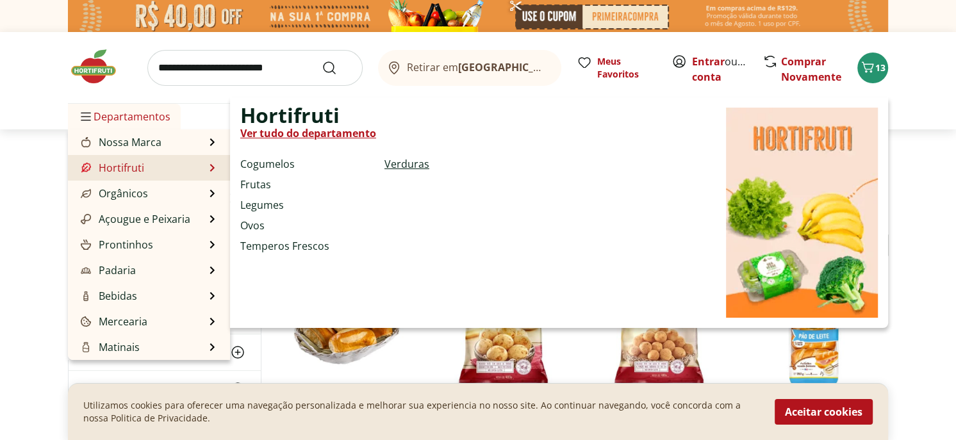
select select "**********"
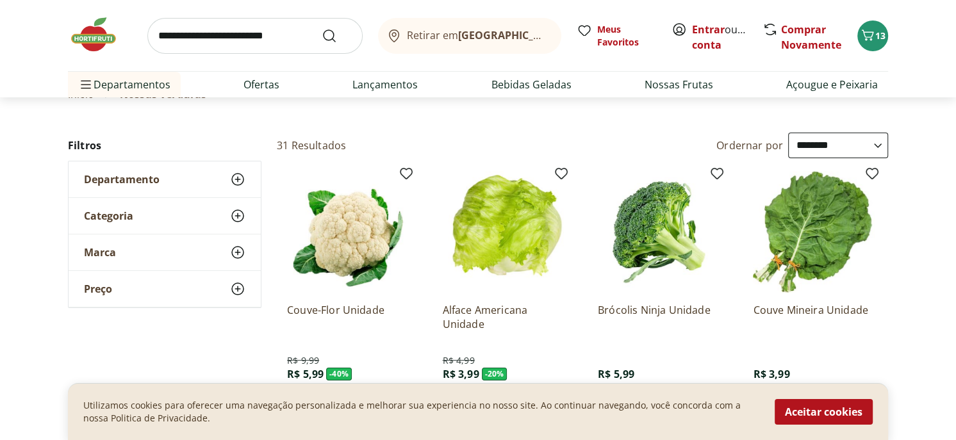
scroll to position [128, 0]
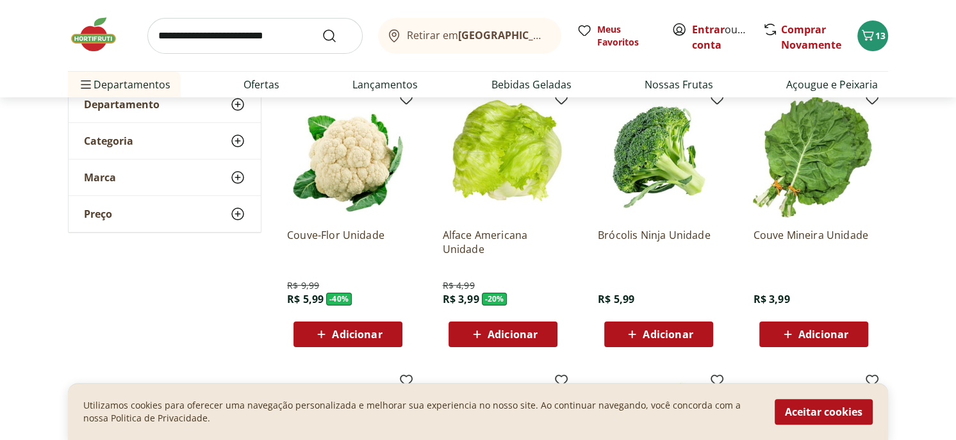
click at [361, 335] on span "Adicionar" at bounding box center [357, 334] width 50 height 10
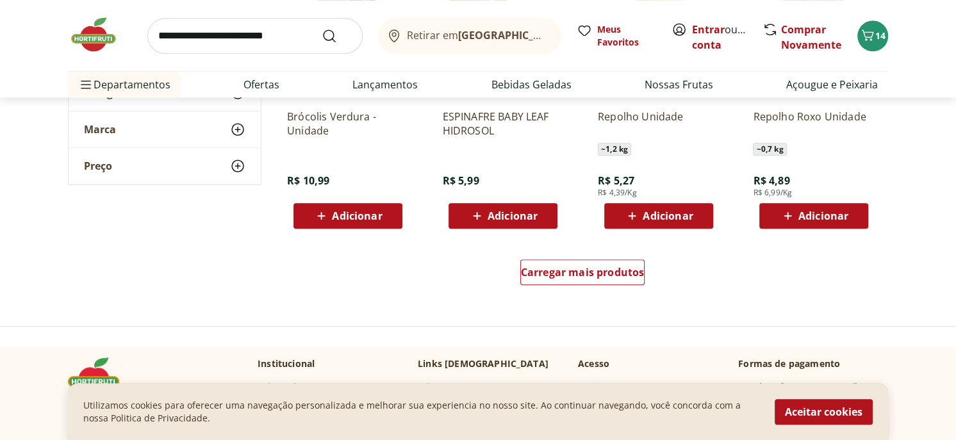
scroll to position [833, 0]
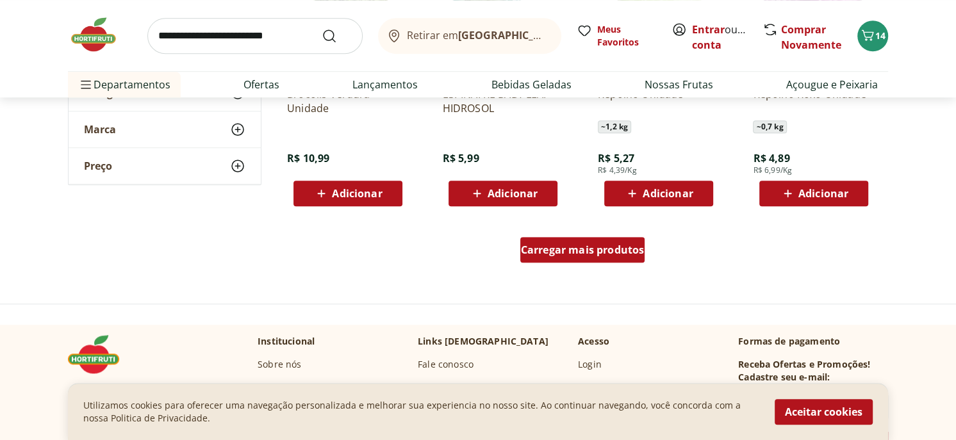
click at [568, 251] on span "Carregar mais produtos" at bounding box center [583, 250] width 124 height 10
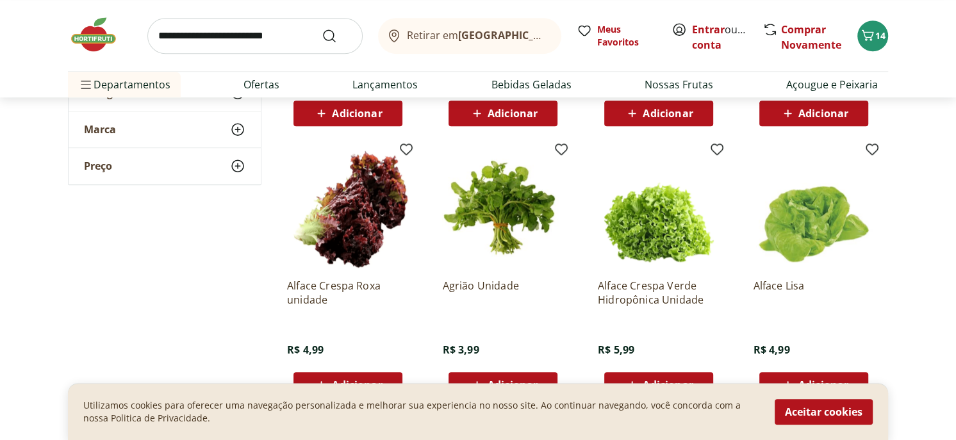
scroll to position [961, 0]
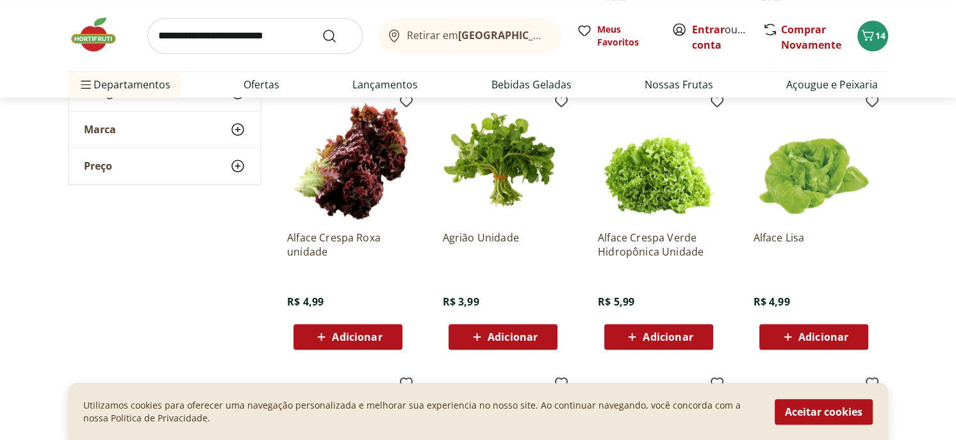
click at [353, 333] on span "Adicionar" at bounding box center [357, 337] width 50 height 10
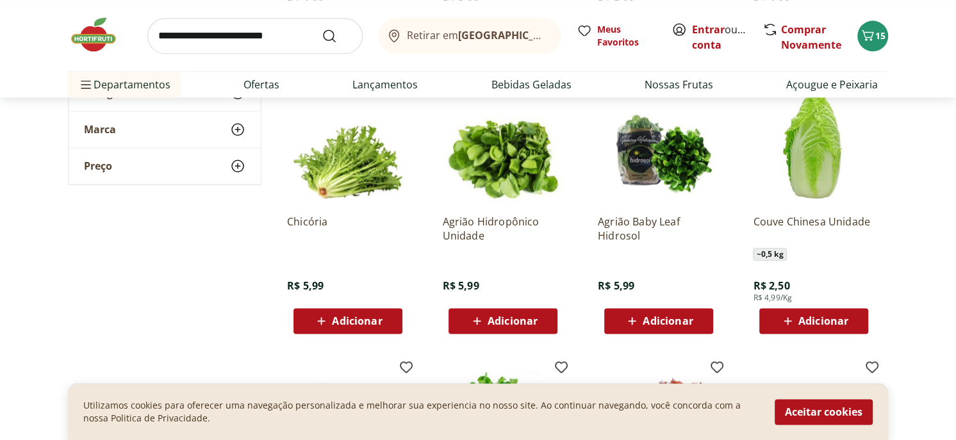
scroll to position [1281, 0]
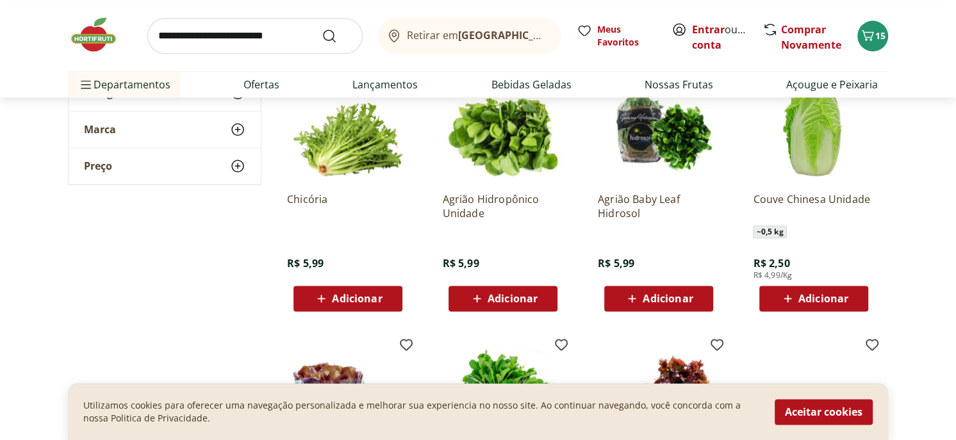
click at [820, 293] on span "Adicionar" at bounding box center [823, 298] width 50 height 10
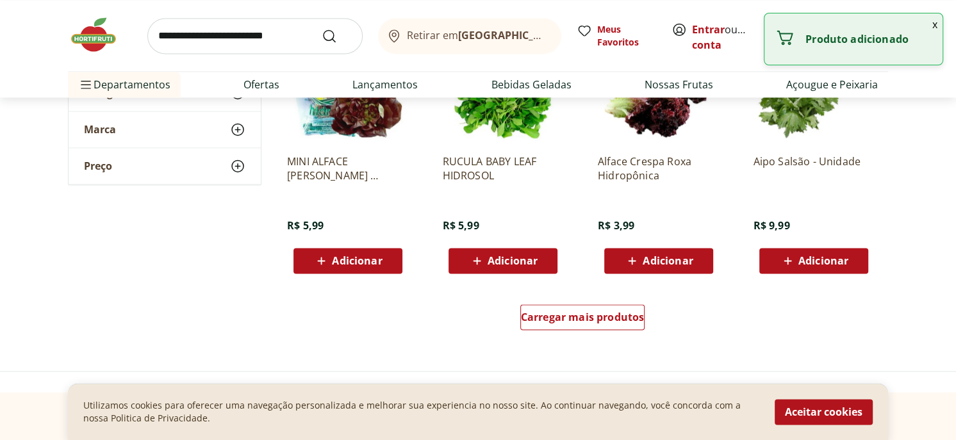
scroll to position [1601, 0]
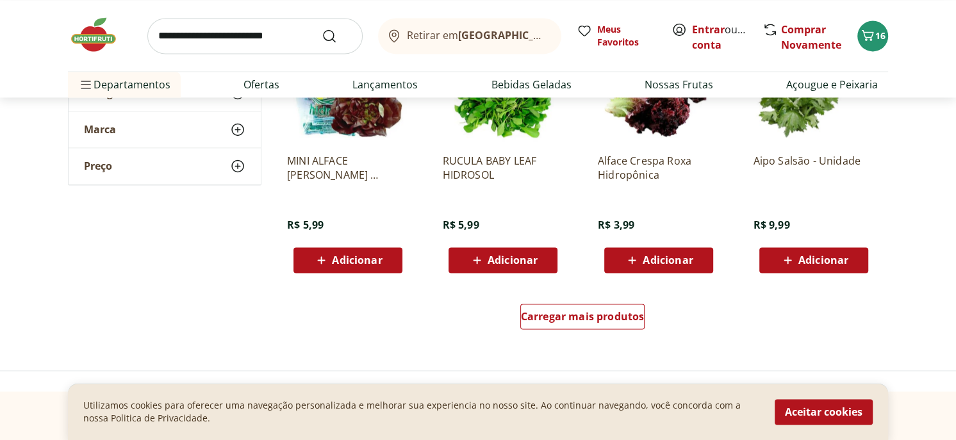
click at [652, 255] on span "Adicionar" at bounding box center [667, 260] width 50 height 10
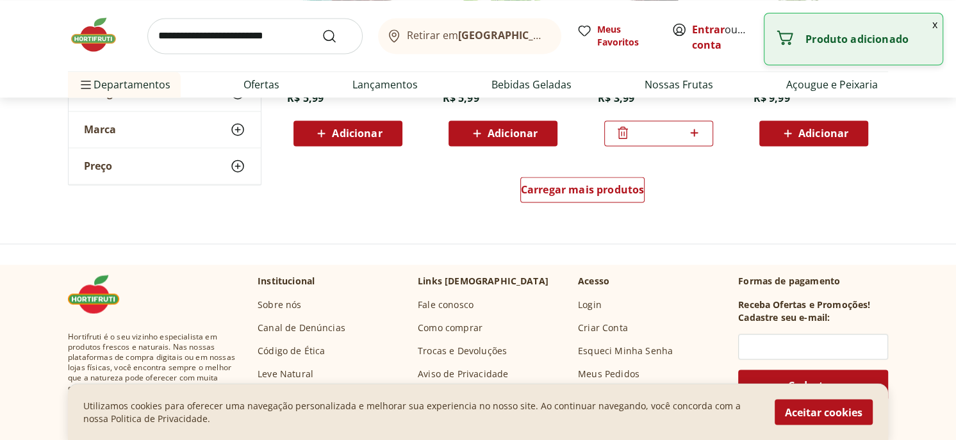
scroll to position [1730, 0]
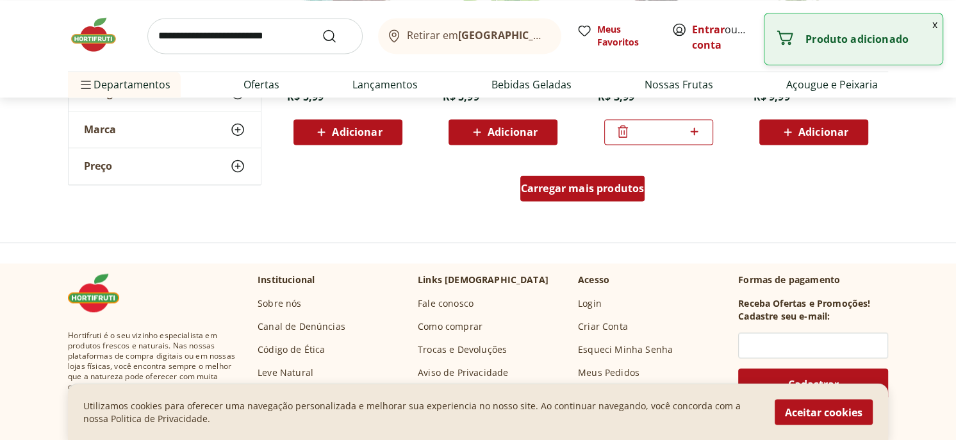
click at [583, 187] on span "Carregar mais produtos" at bounding box center [583, 188] width 124 height 10
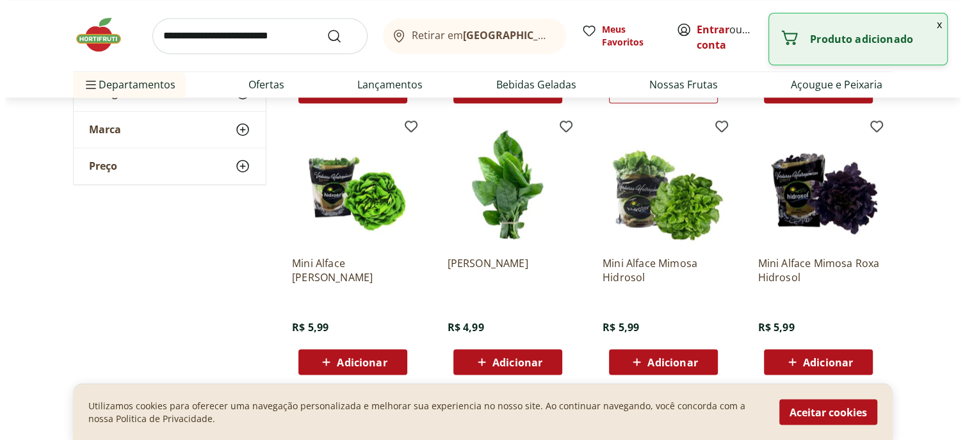
scroll to position [1794, 0]
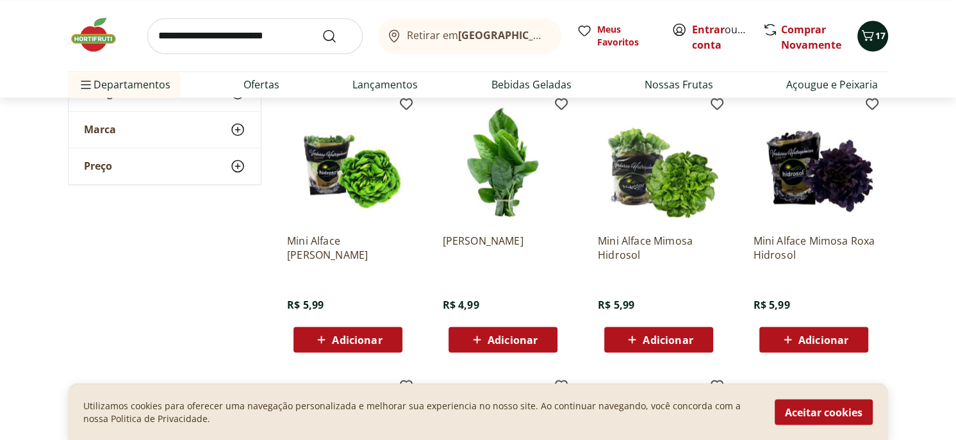
click at [869, 32] on icon "Carrinho" at bounding box center [867, 35] width 15 height 15
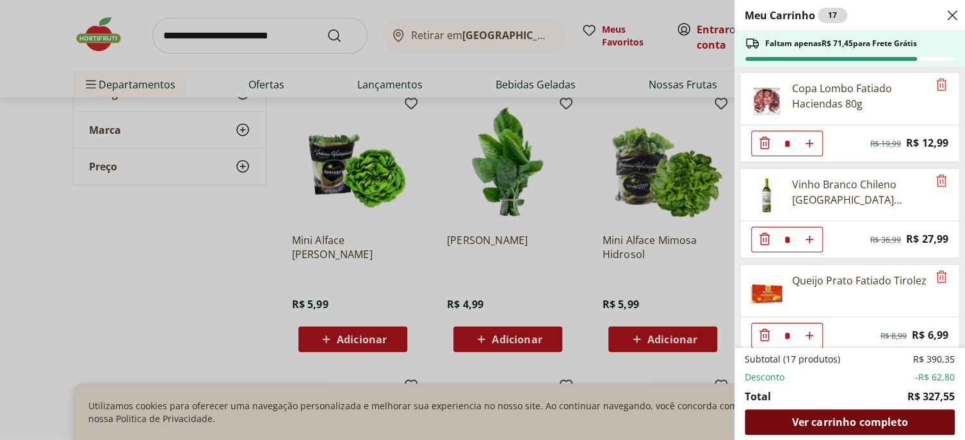
click at [864, 427] on span "Ver carrinho completo" at bounding box center [850, 422] width 116 height 10
